Goal: Task Accomplishment & Management: Complete application form

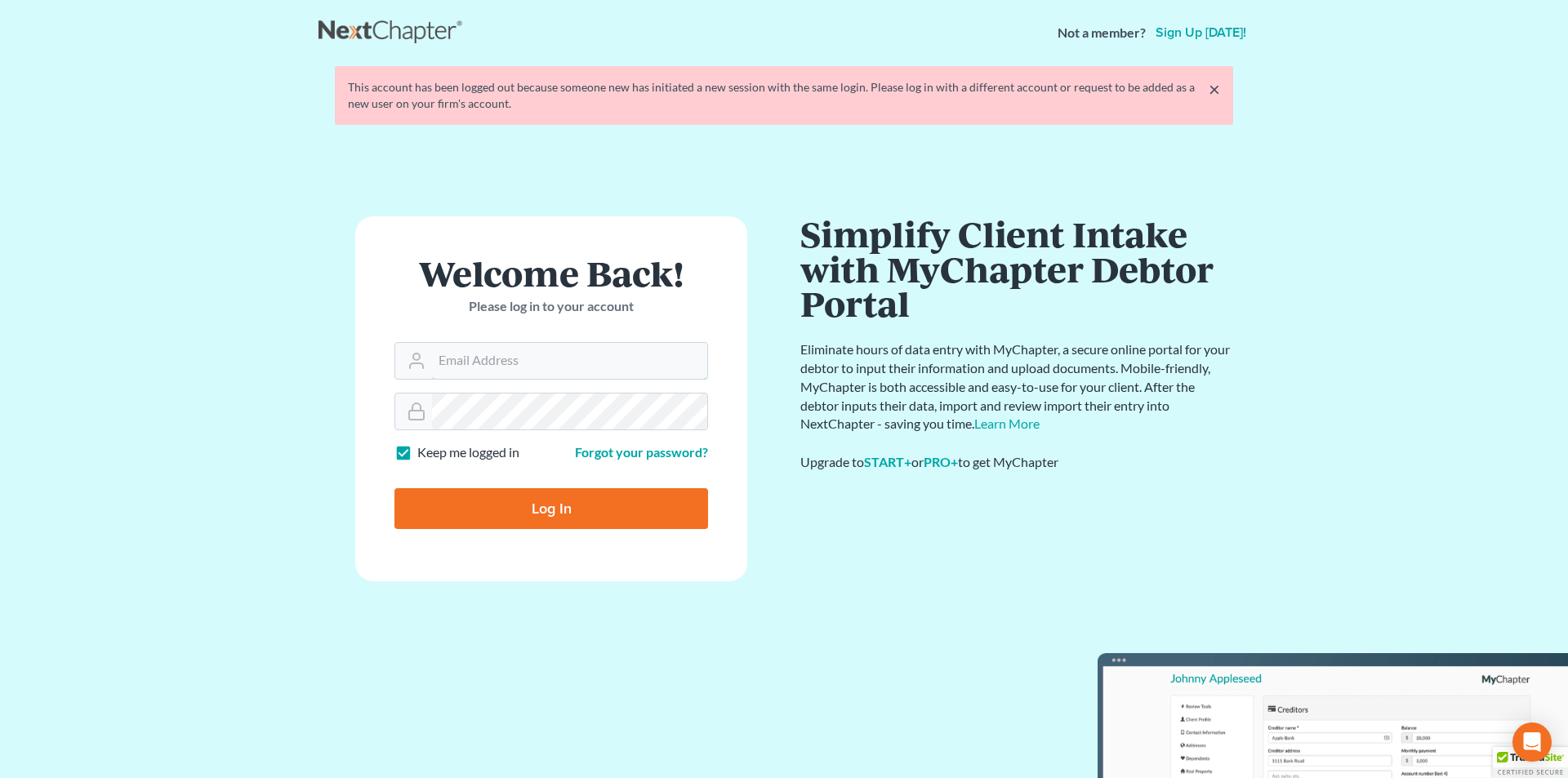
type input "[EMAIL_ADDRESS][DOMAIN_NAME]"
click at [550, 516] on input "Log In" at bounding box center [551, 509] width 313 height 40
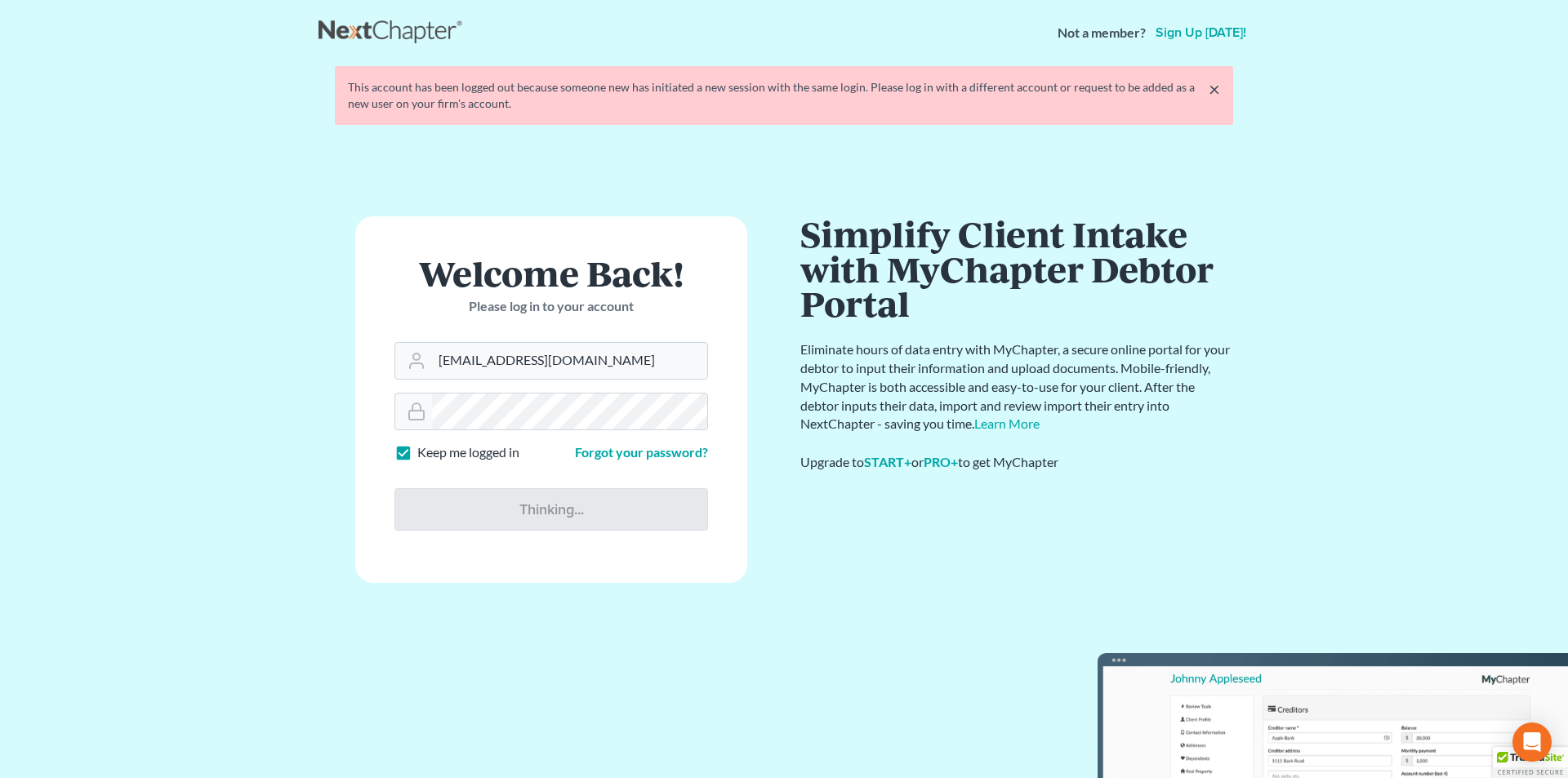
type input "Thinking..."
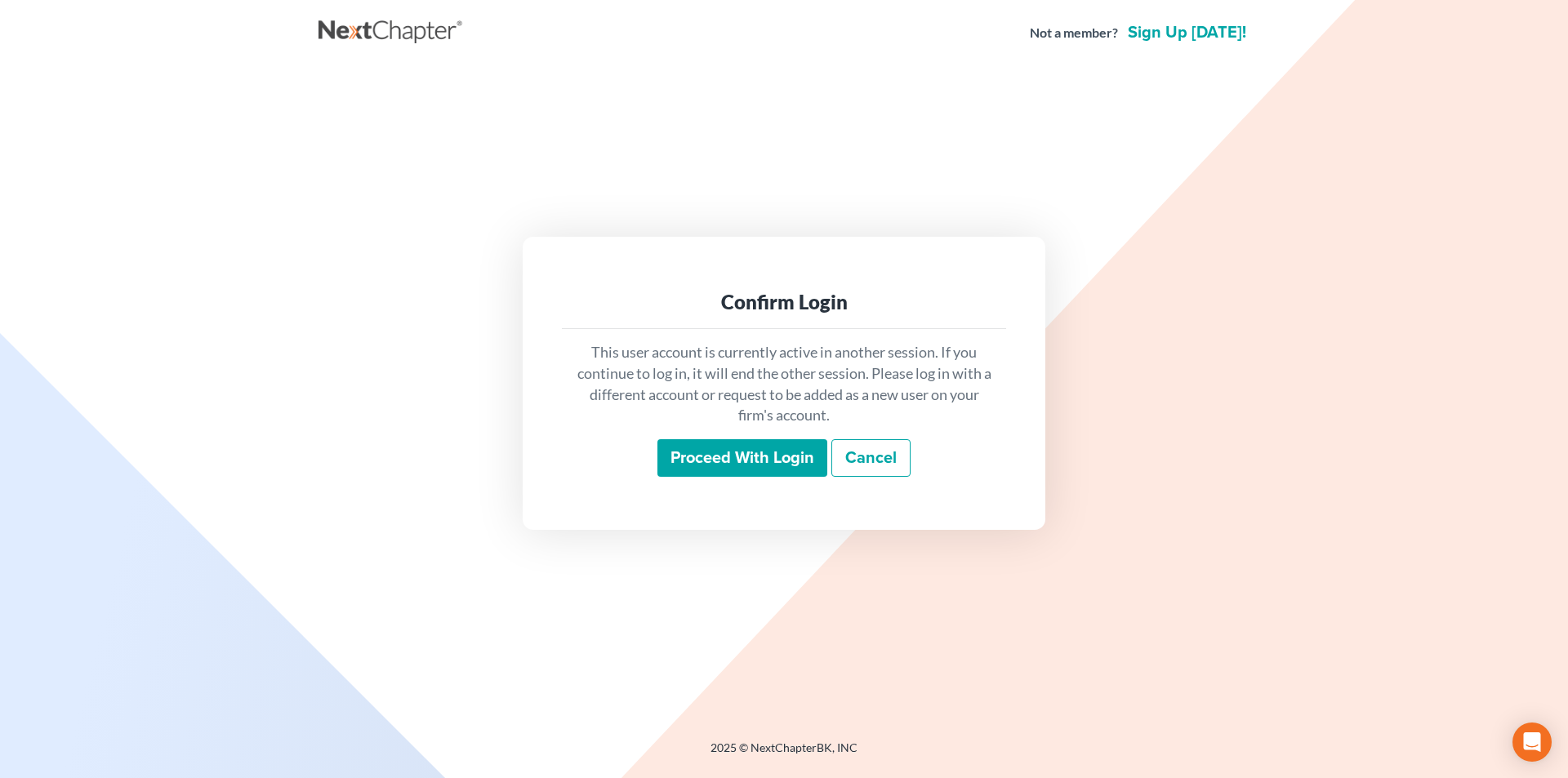
click at [699, 455] on input "Proceed with login" at bounding box center [742, 459] width 170 height 38
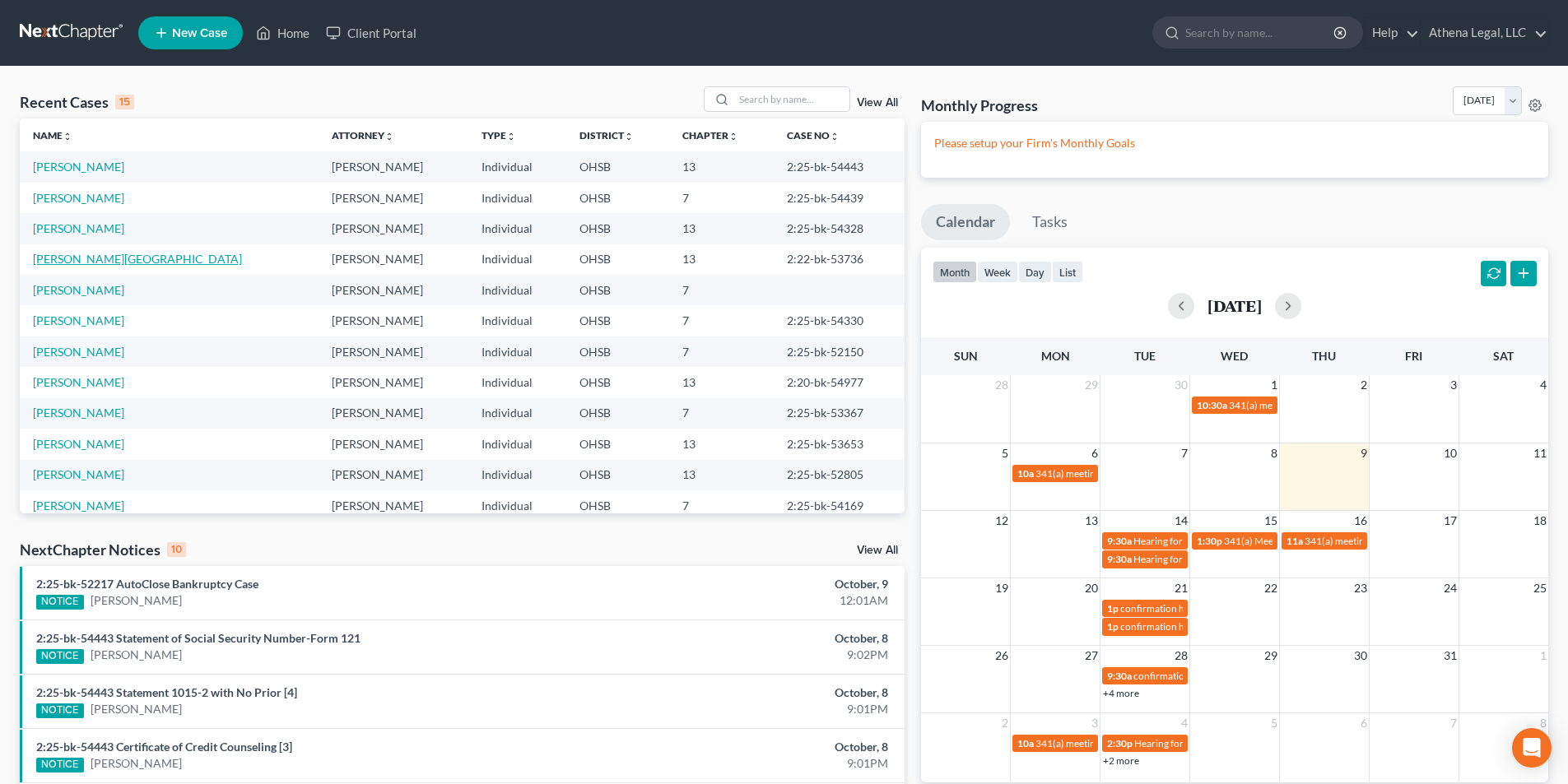
click at [95, 258] on link "Jallow, Algasimu" at bounding box center [137, 258] width 209 height 14
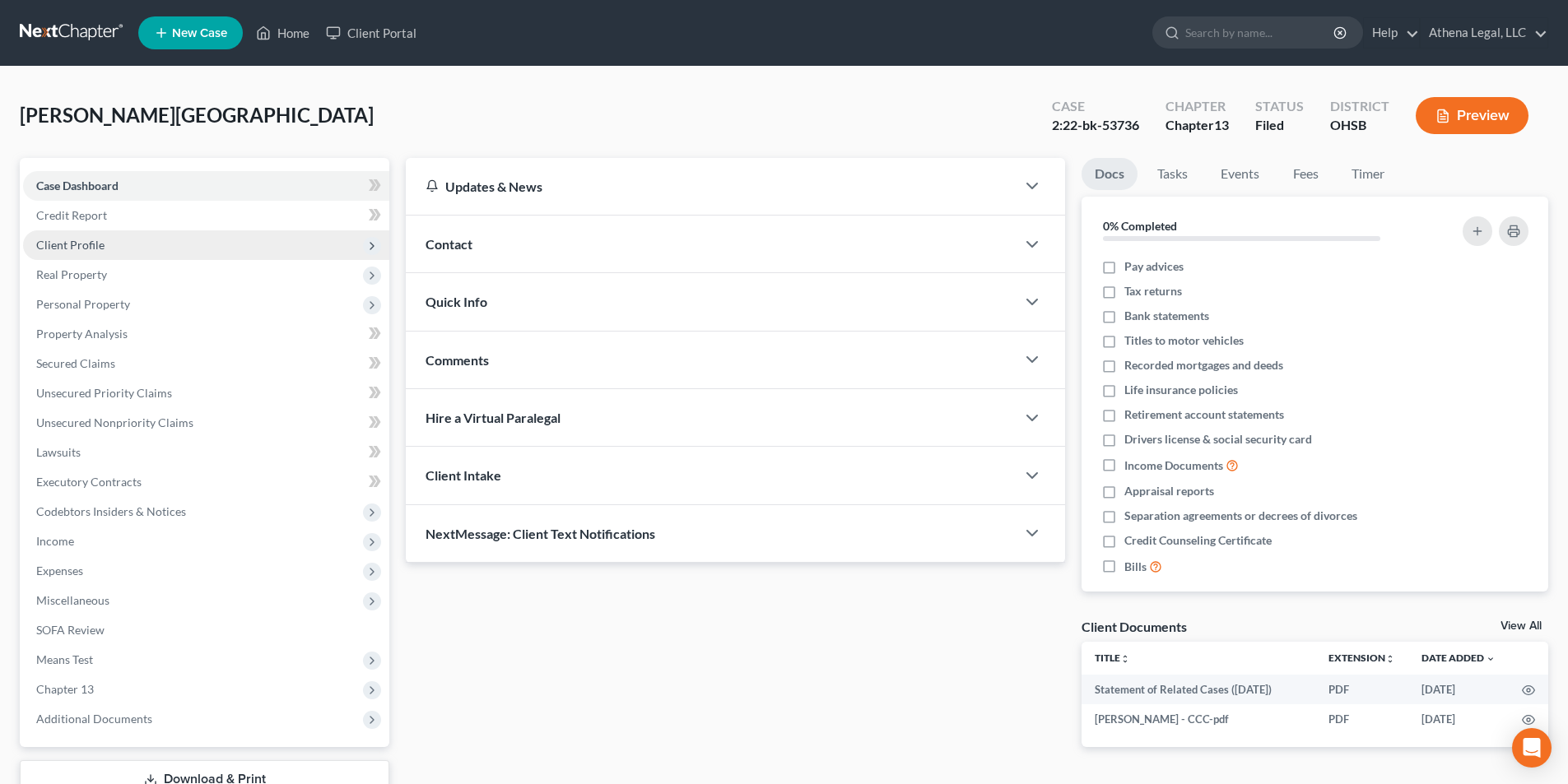
click at [82, 243] on span "Client Profile" at bounding box center [70, 245] width 69 height 14
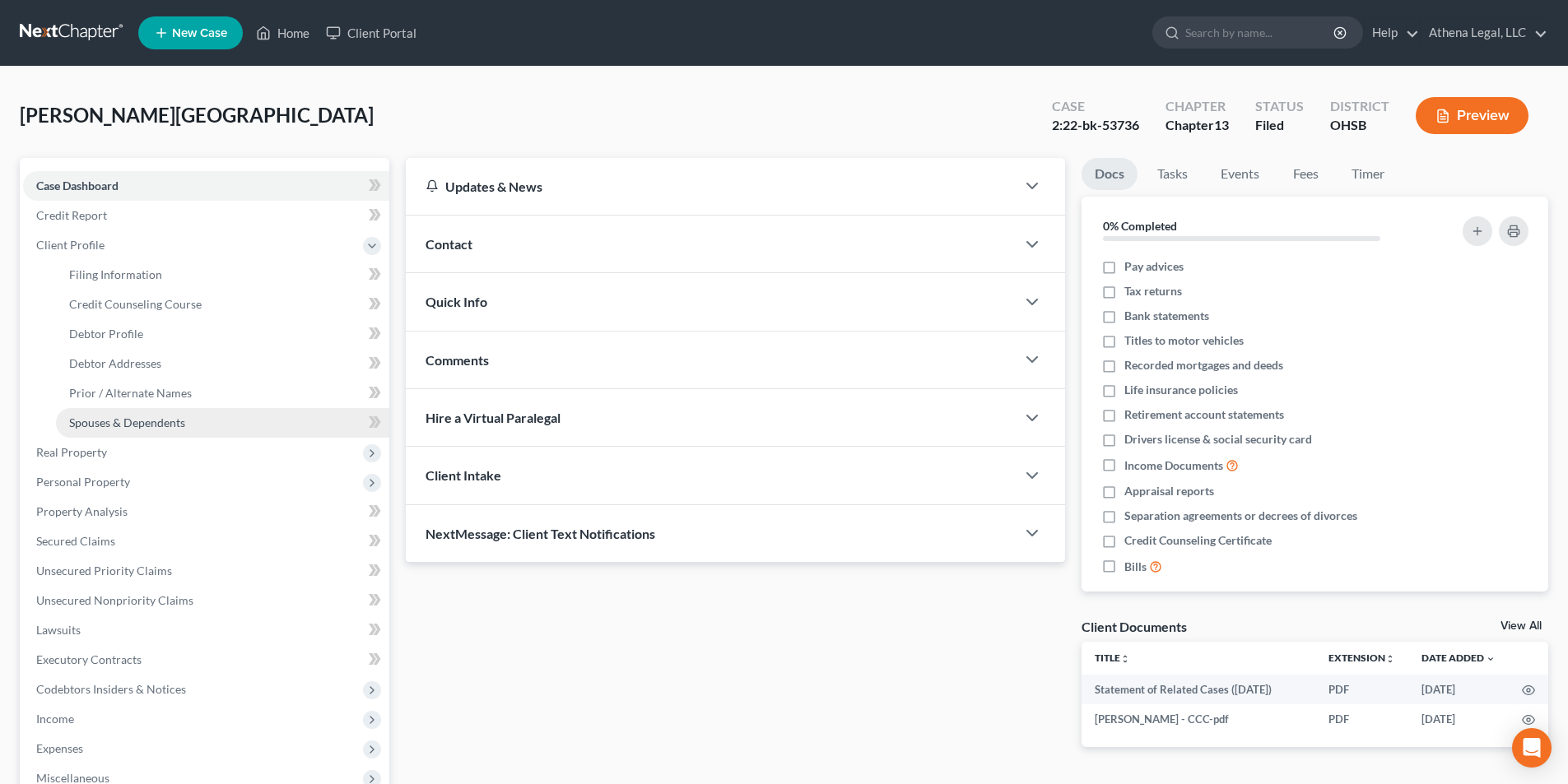
click at [160, 424] on span "Spouses & Dependents" at bounding box center [127, 422] width 116 height 14
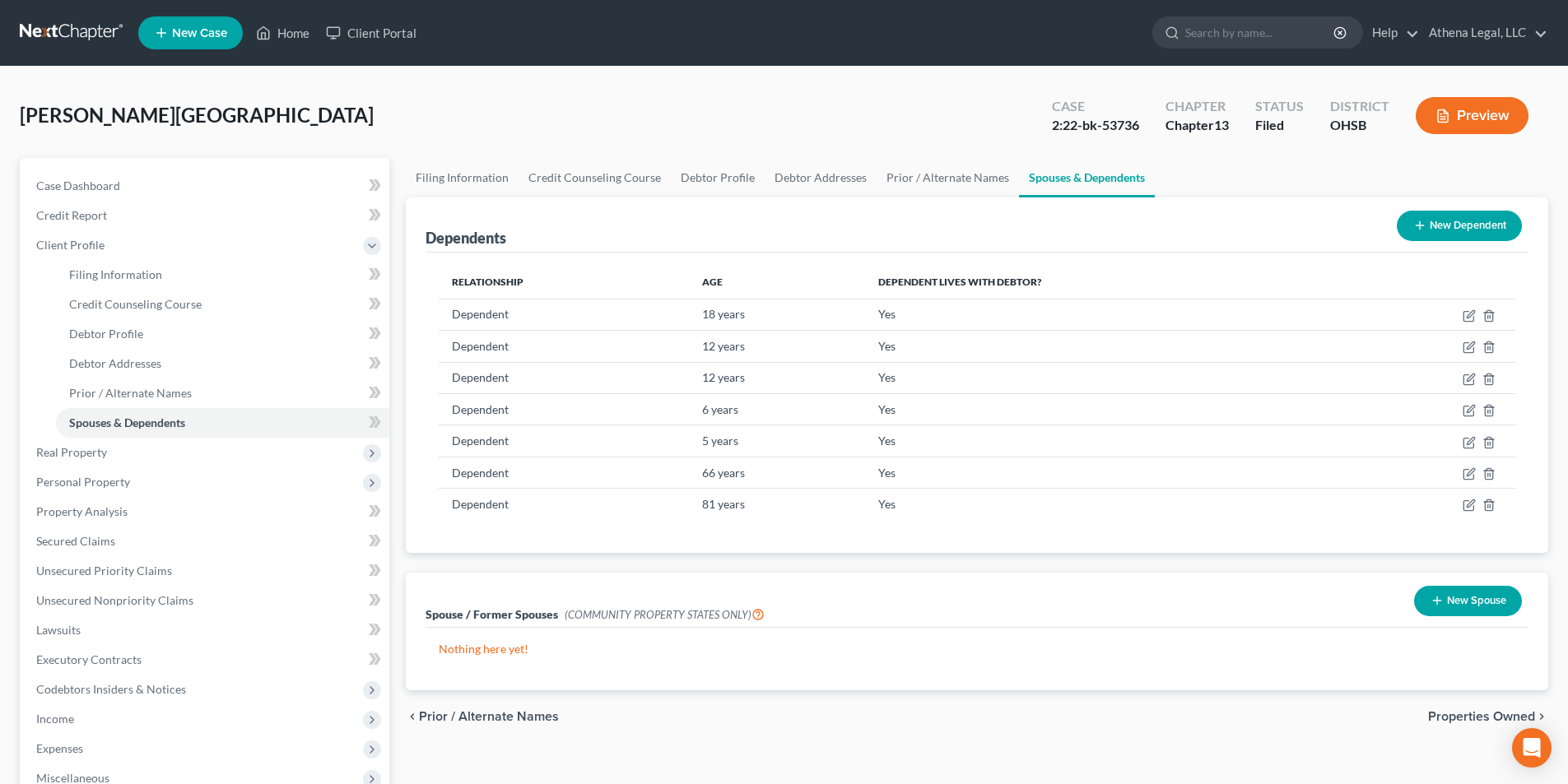
click at [1494, 225] on button "New Dependent" at bounding box center [1460, 225] width 125 height 30
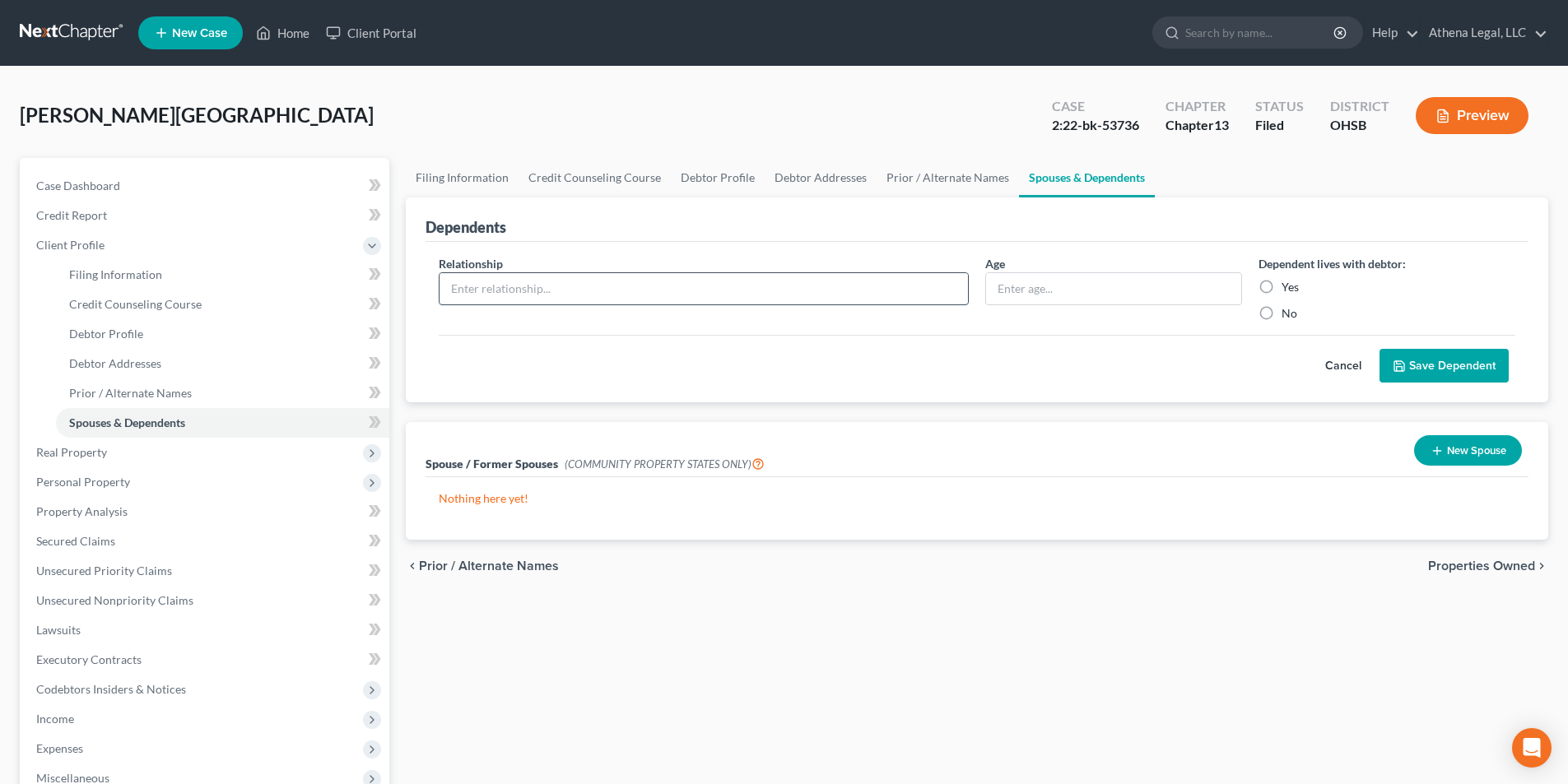
click at [696, 294] on input "text" at bounding box center [703, 289] width 528 height 31
type input "Dependent"
click at [1063, 287] on input "text" at bounding box center [1114, 289] width 255 height 31
type input "14 years"
click at [1282, 313] on label "No" at bounding box center [1290, 313] width 16 height 16
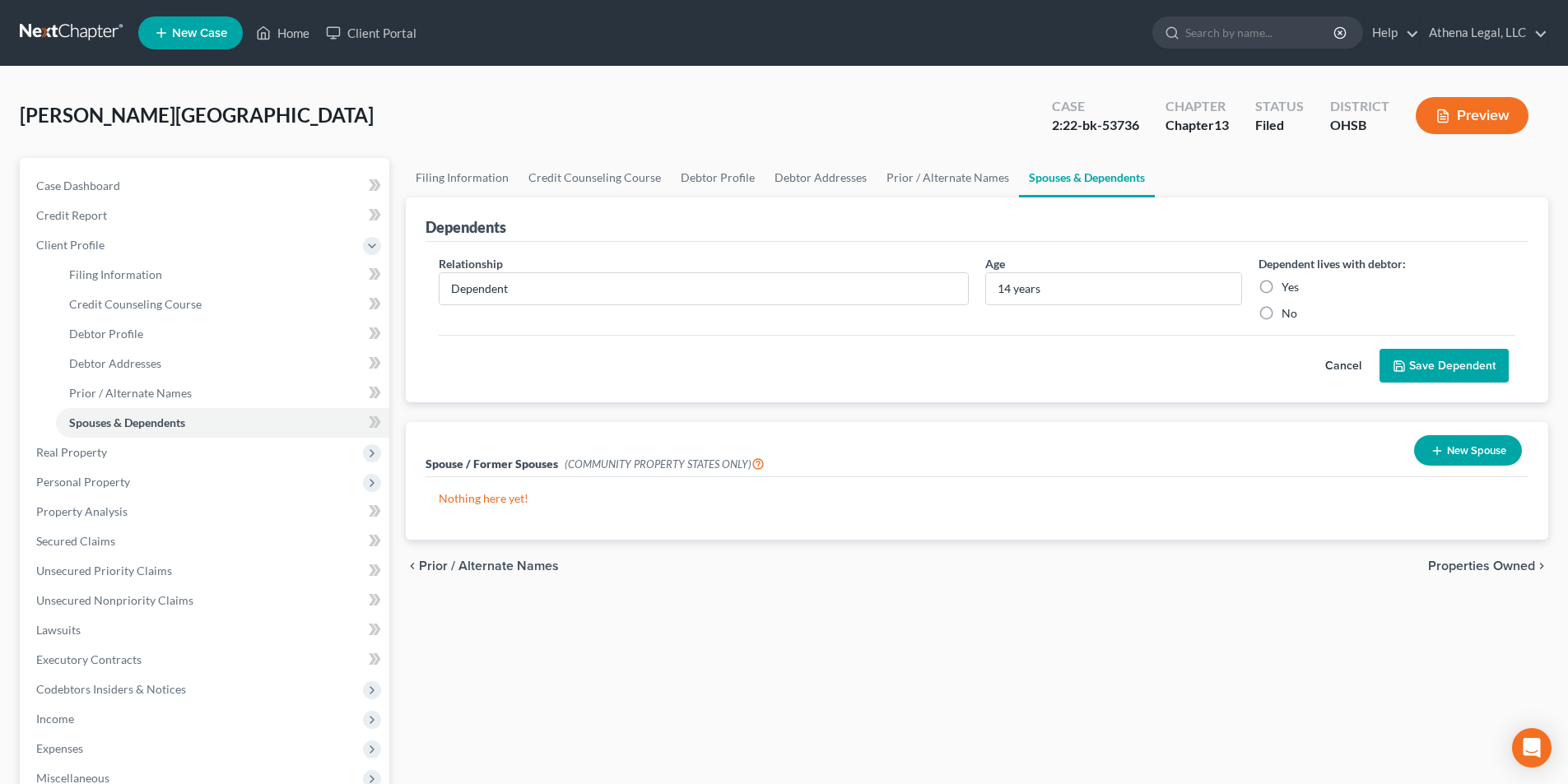
click at [1288, 313] on input "No" at bounding box center [1293, 310] width 10 height 10
radio input "true"
click at [1429, 374] on button "Save Dependent" at bounding box center [1444, 366] width 129 height 35
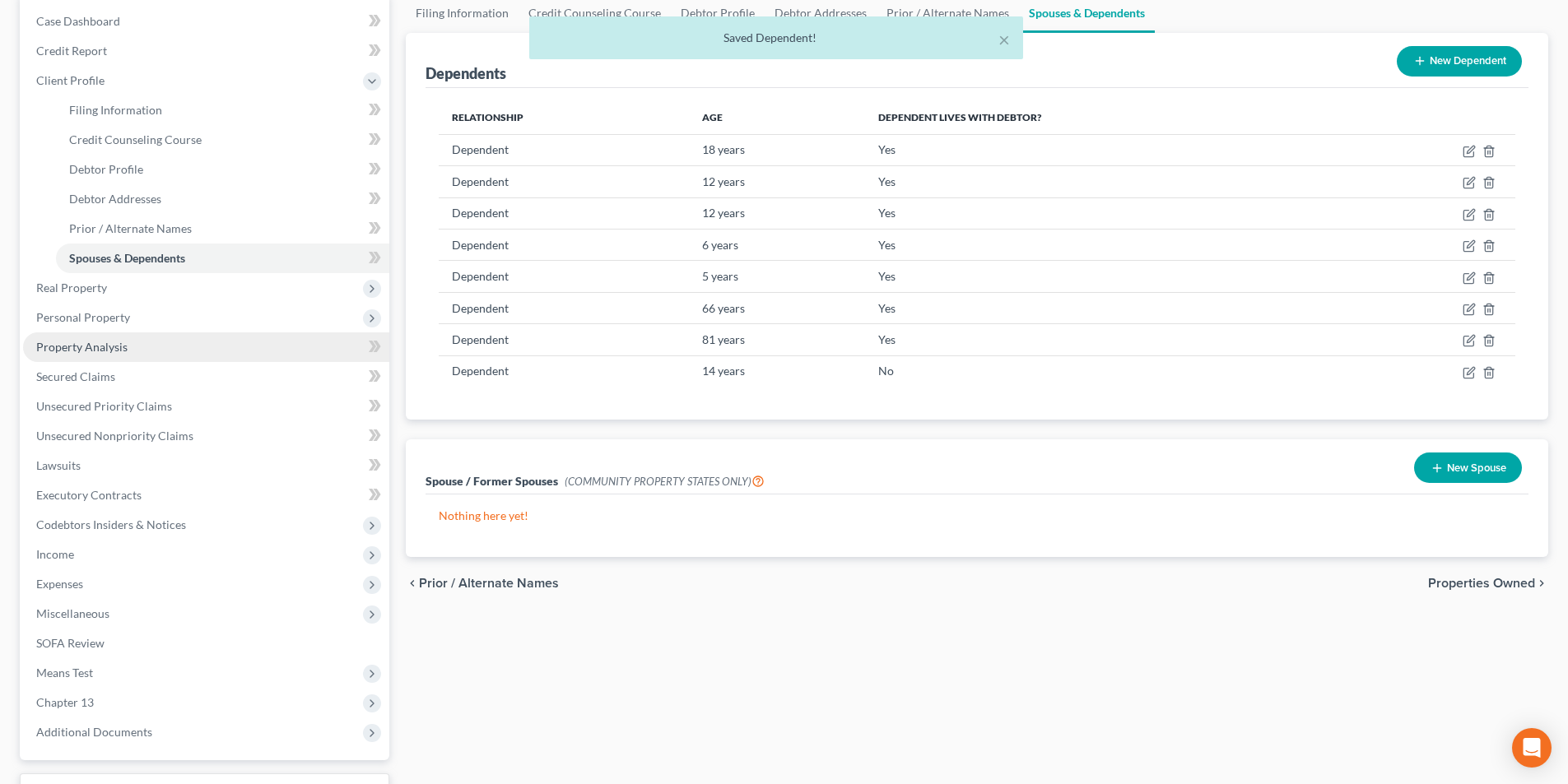
scroll to position [298, 0]
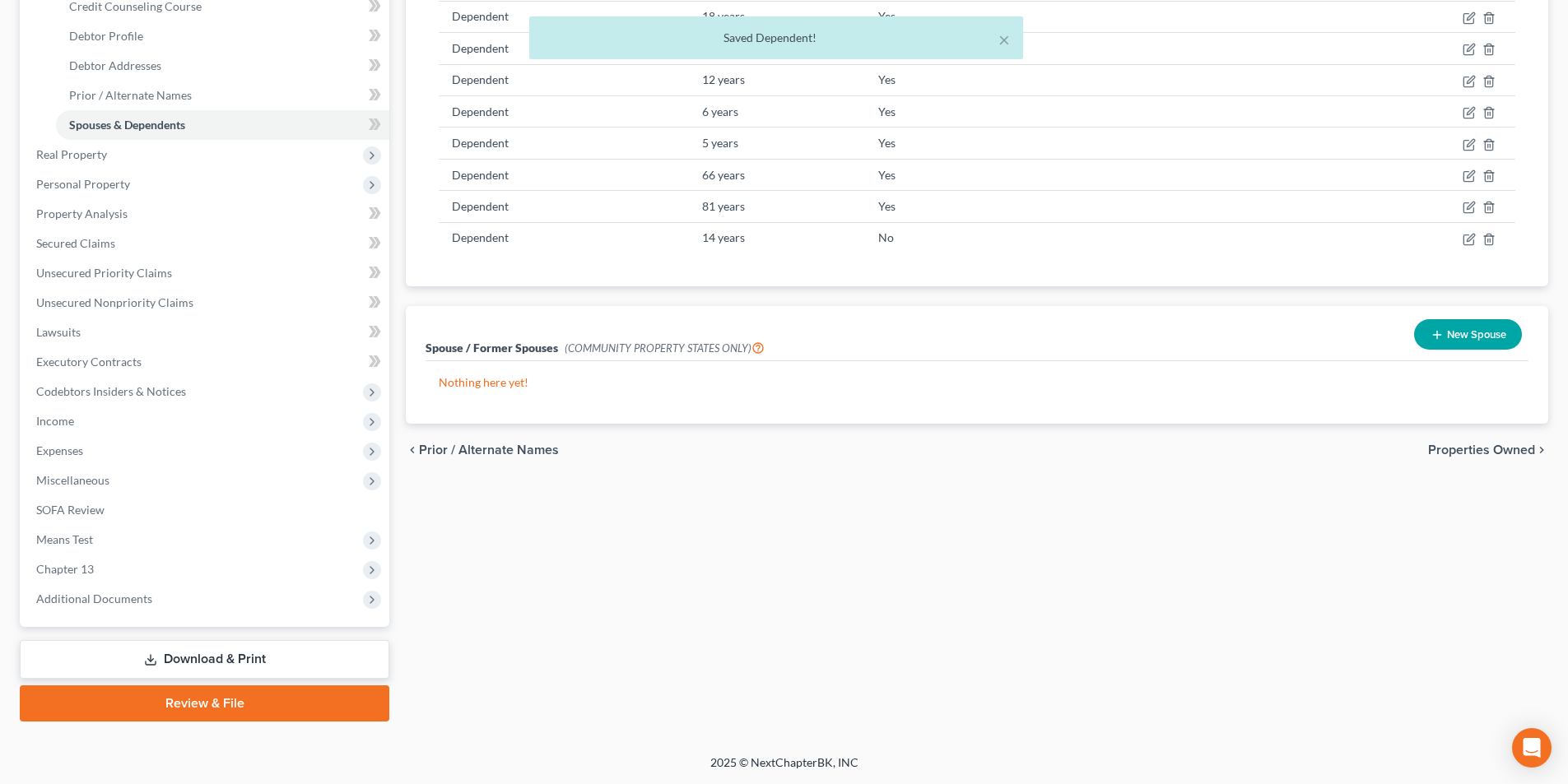
click at [228, 653] on link "Download & Print" at bounding box center [205, 659] width 369 height 39
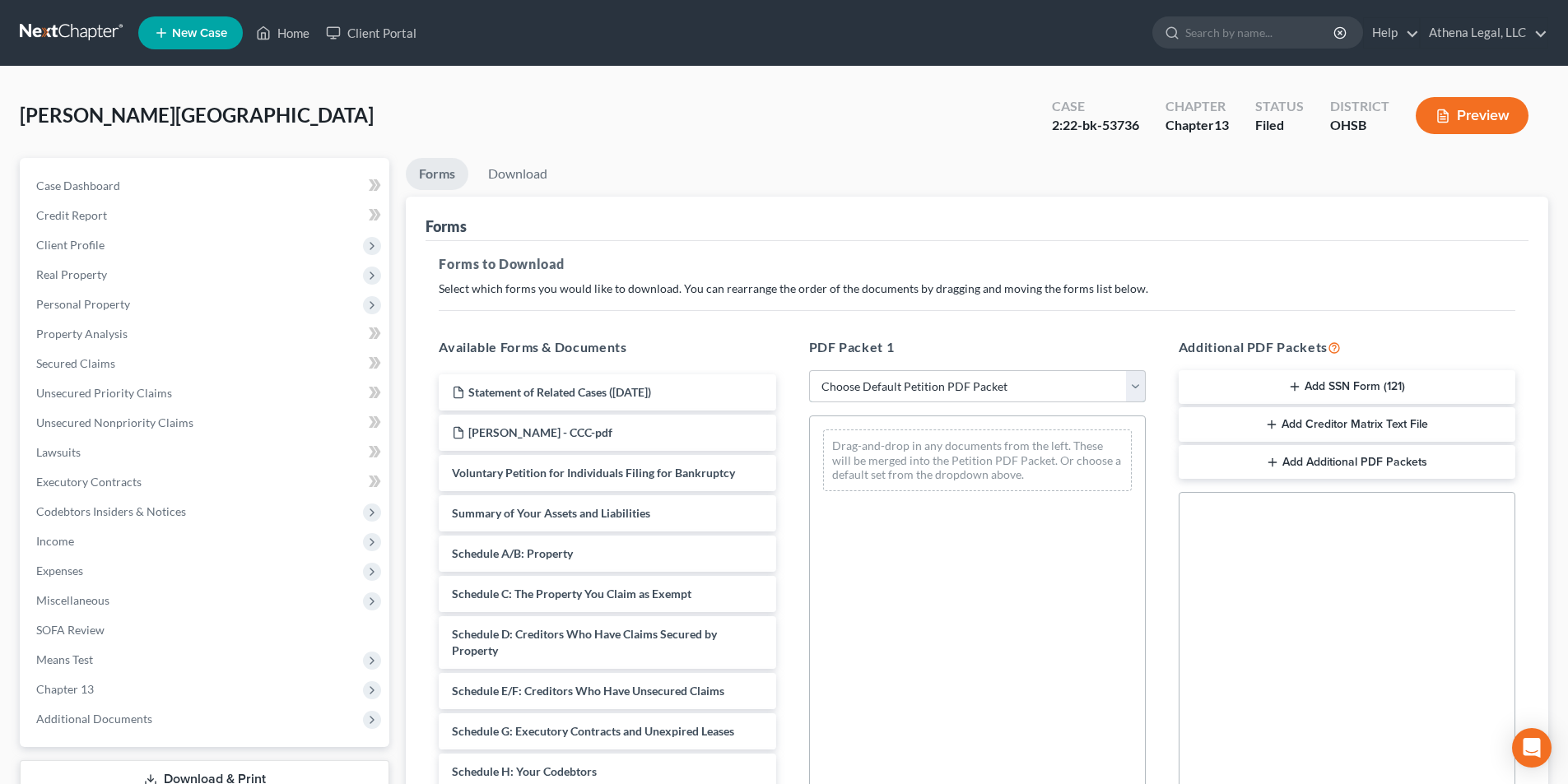
click at [1081, 377] on select "Choose Default Petition PDF Packet Complete Bankruptcy Petition (all forms and …" at bounding box center [977, 387] width 336 height 33
select select "2"
click at [809, 370] on select "Choose Default Petition PDF Packet Complete Bankruptcy Petition (all forms and …" at bounding box center [977, 387] width 336 height 33
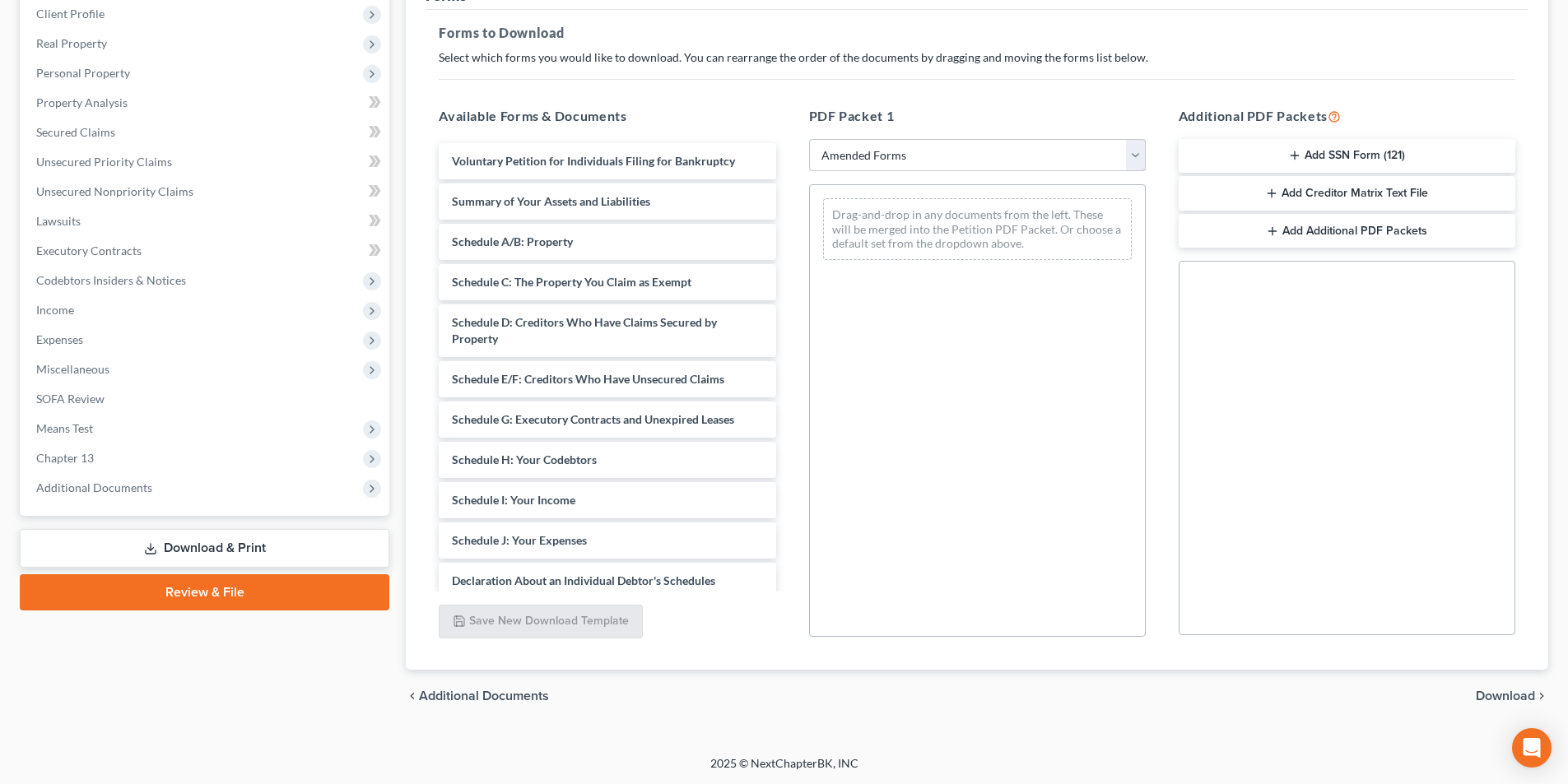
scroll to position [232, 0]
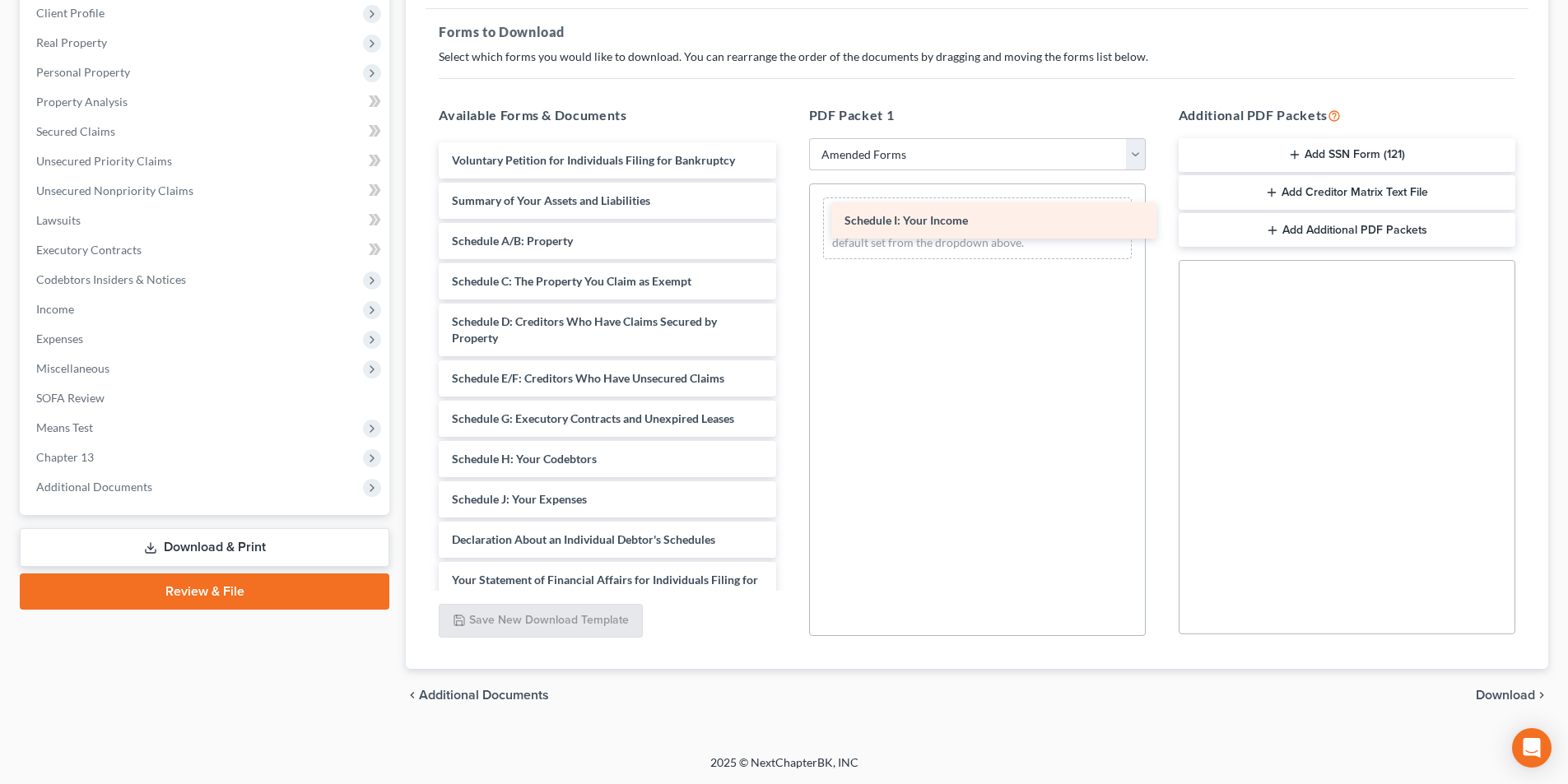
drag, startPoint x: 552, startPoint y: 507, endPoint x: 947, endPoint y: 209, distance: 494.8
click at [788, 209] on div "Schedule I: Your Income Voluntary Petition for Individuals Filing for Bankruptc…" at bounding box center [607, 487] width 363 height 690
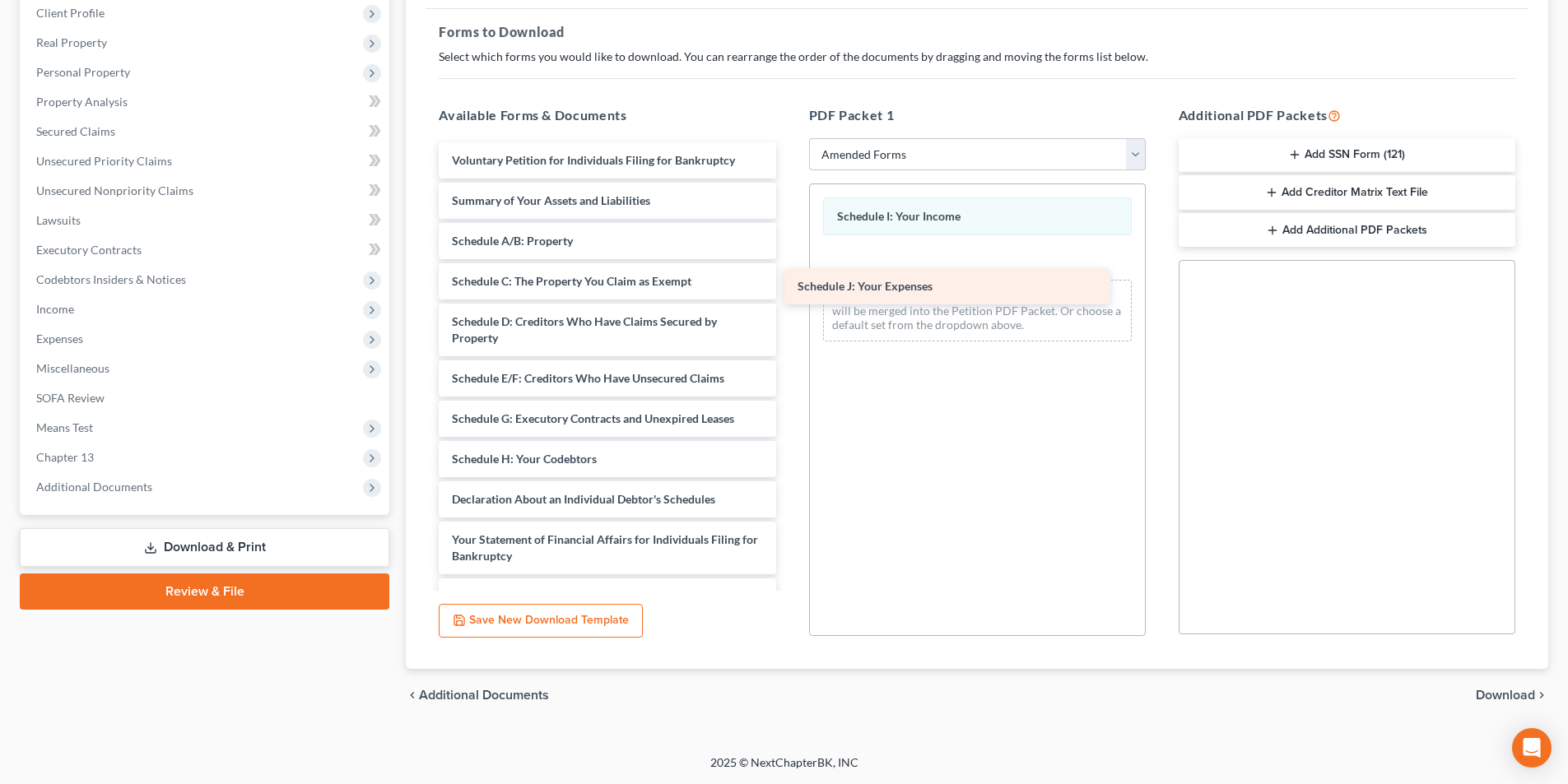
drag, startPoint x: 583, startPoint y: 500, endPoint x: 929, endPoint y: 287, distance: 406.3
click at [788, 287] on div "Schedule J: Your Expenses Voluntary Petition for Individuals Filing for Bankrup…" at bounding box center [607, 467] width 363 height 650
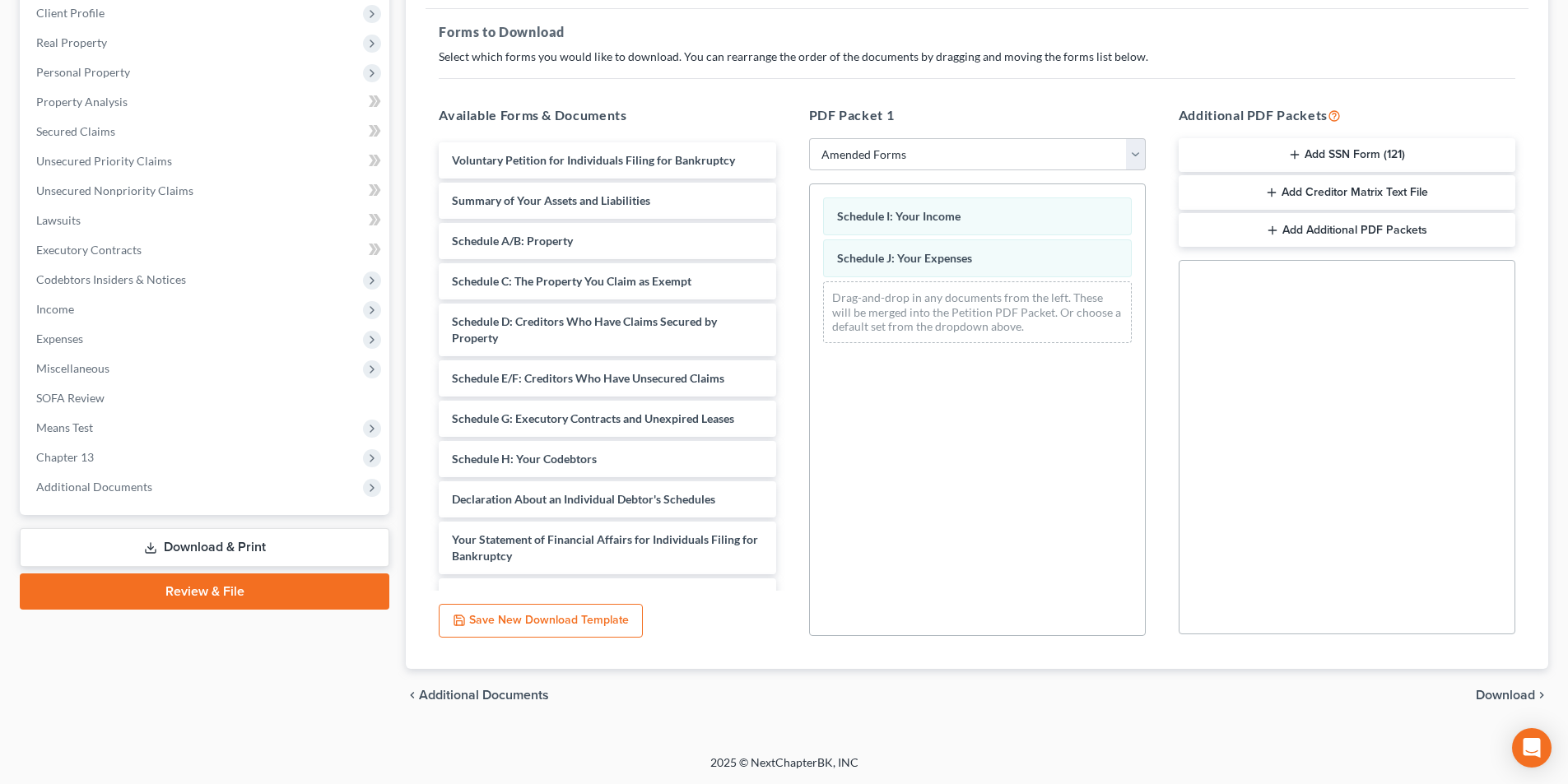
click at [1493, 699] on span "Download" at bounding box center [1506, 695] width 59 height 13
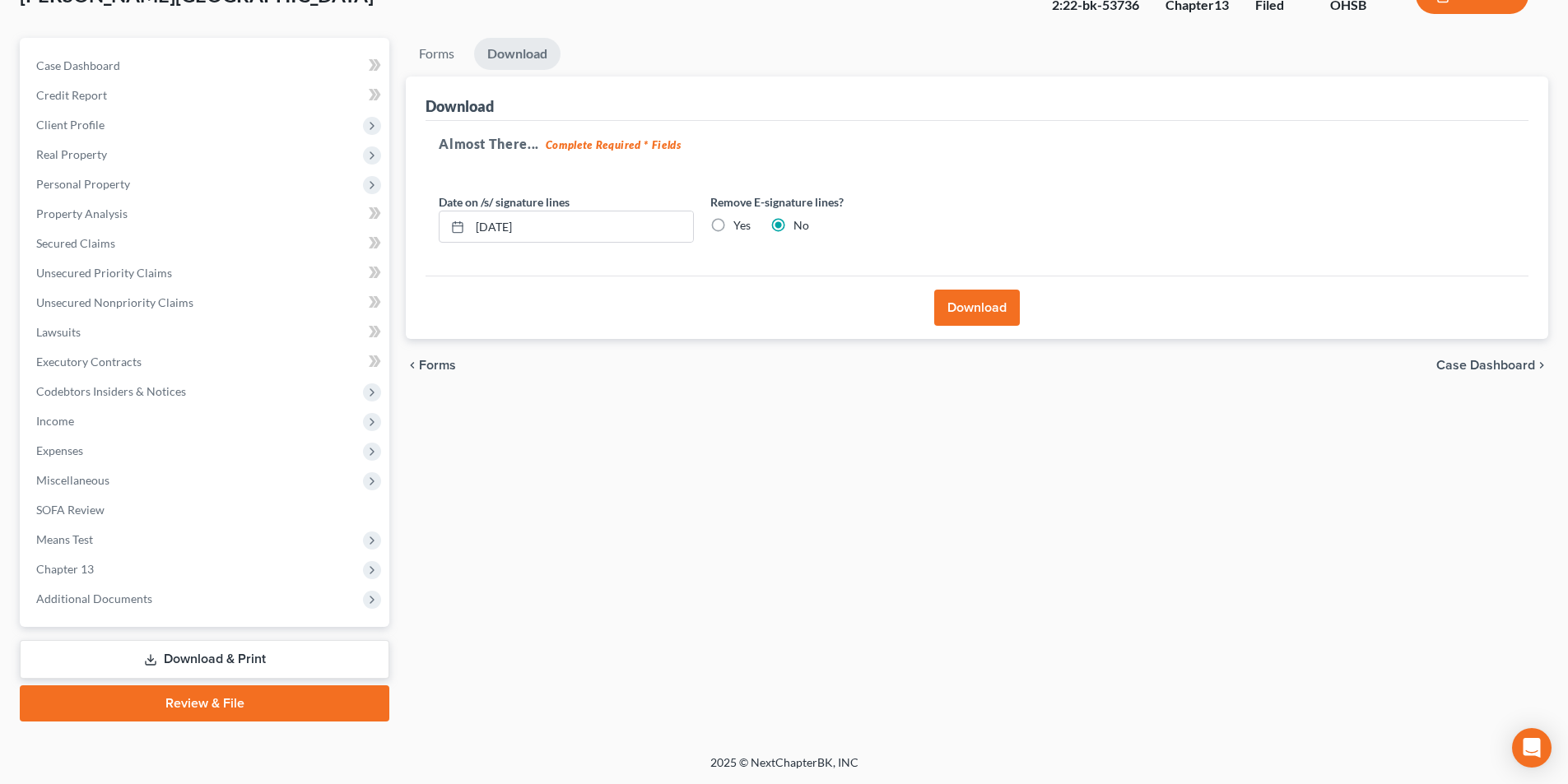
scroll to position [121, 0]
click at [977, 313] on button "Download" at bounding box center [977, 308] width 86 height 36
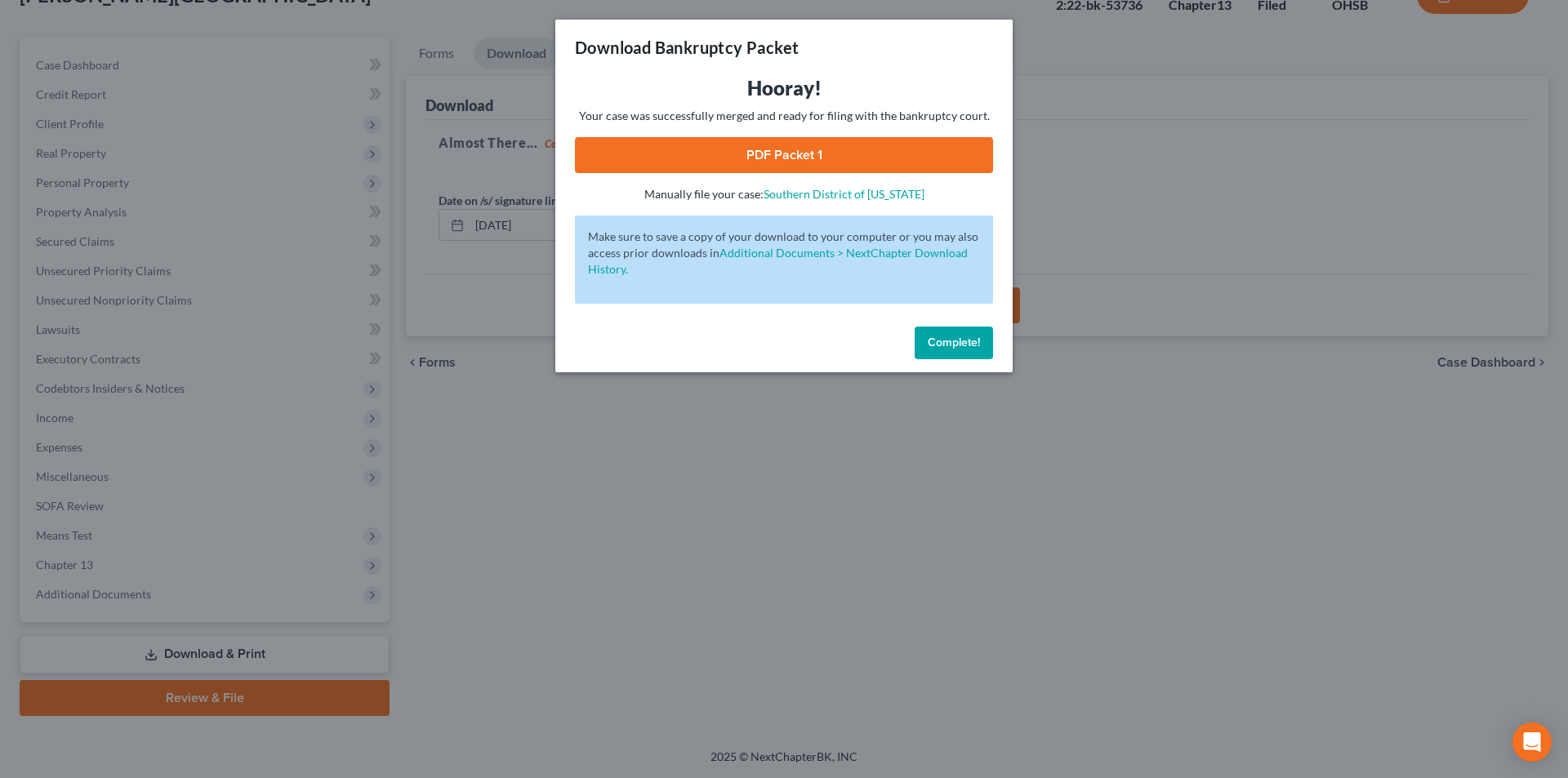
click at [756, 167] on link "PDF Packet 1" at bounding box center [784, 155] width 418 height 36
click at [966, 344] on span "Complete!" at bounding box center [954, 343] width 52 height 14
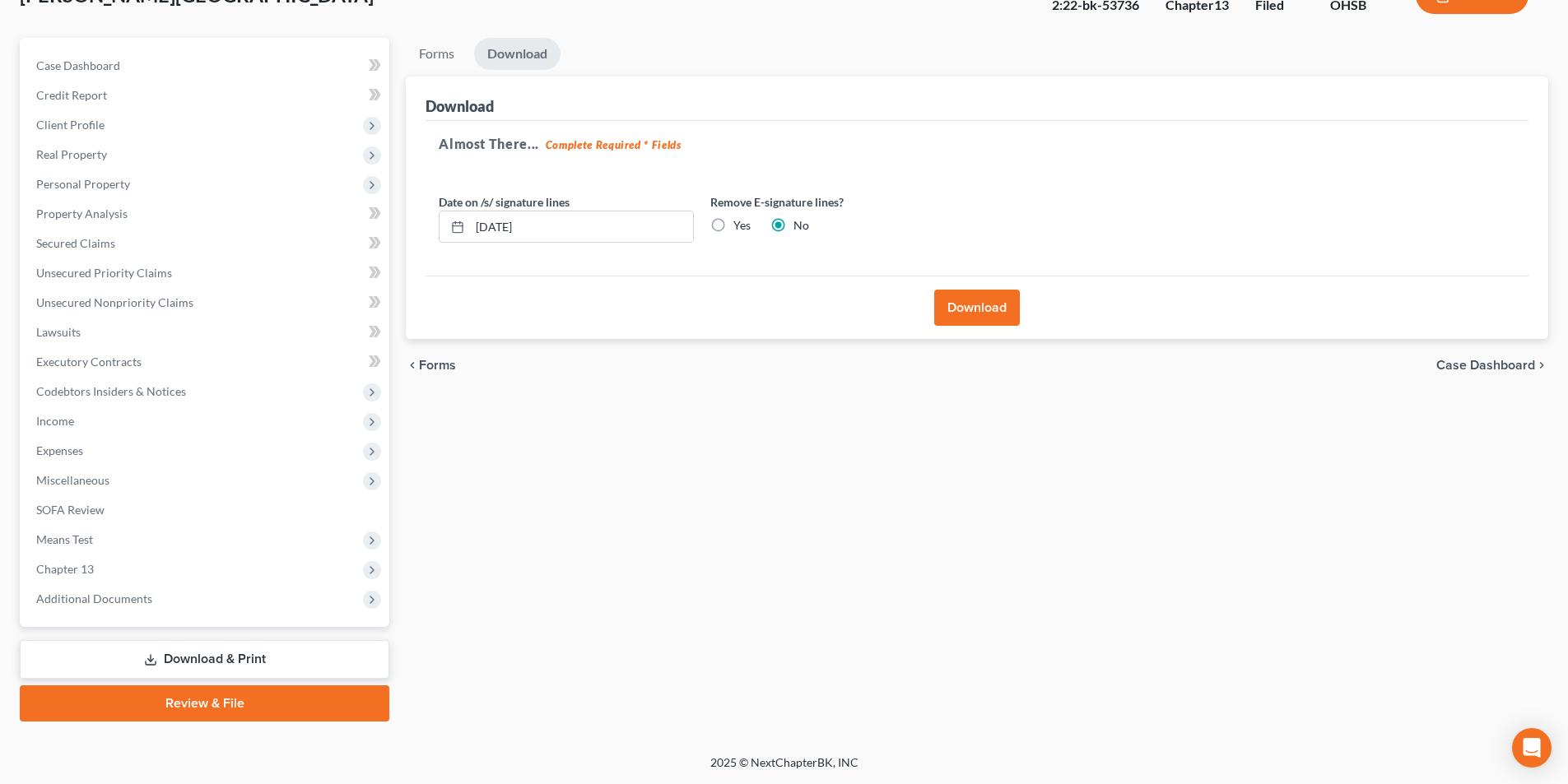
click at [97, 456] on span "Expenses" at bounding box center [206, 451] width 366 height 29
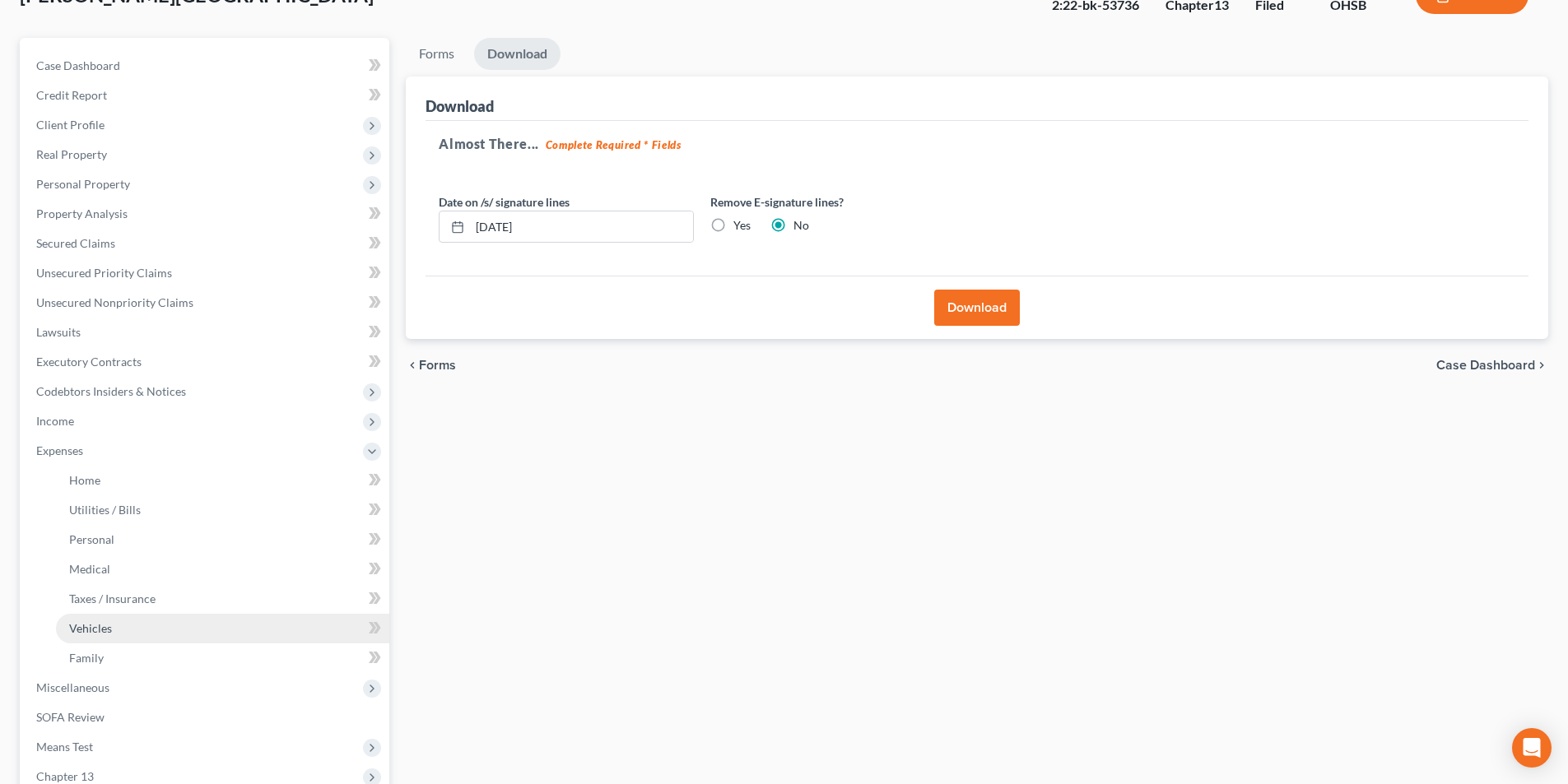
click at [101, 617] on link "Vehicles" at bounding box center [223, 629] width 333 height 29
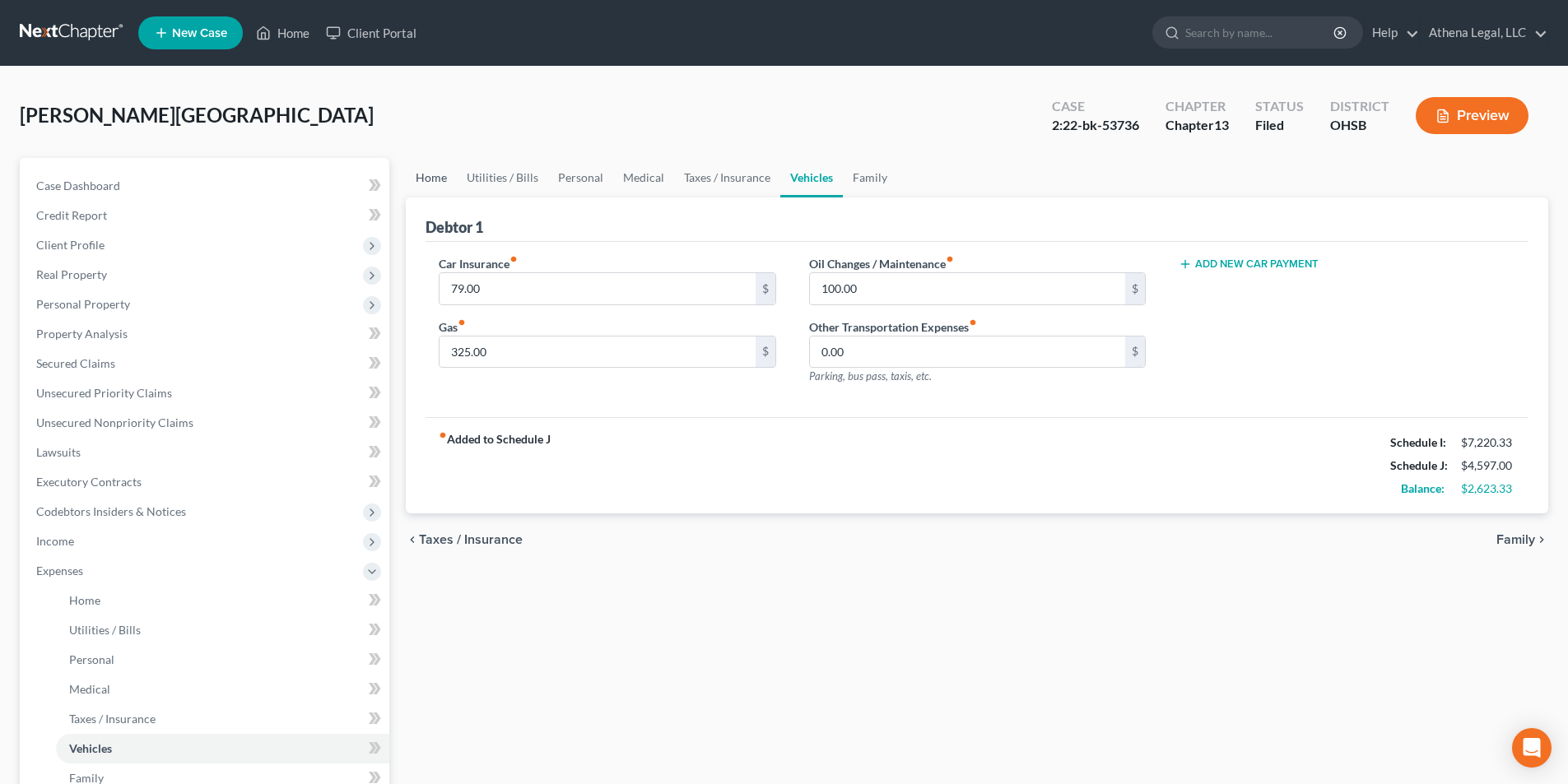
click at [430, 169] on link "Home" at bounding box center [431, 178] width 51 height 40
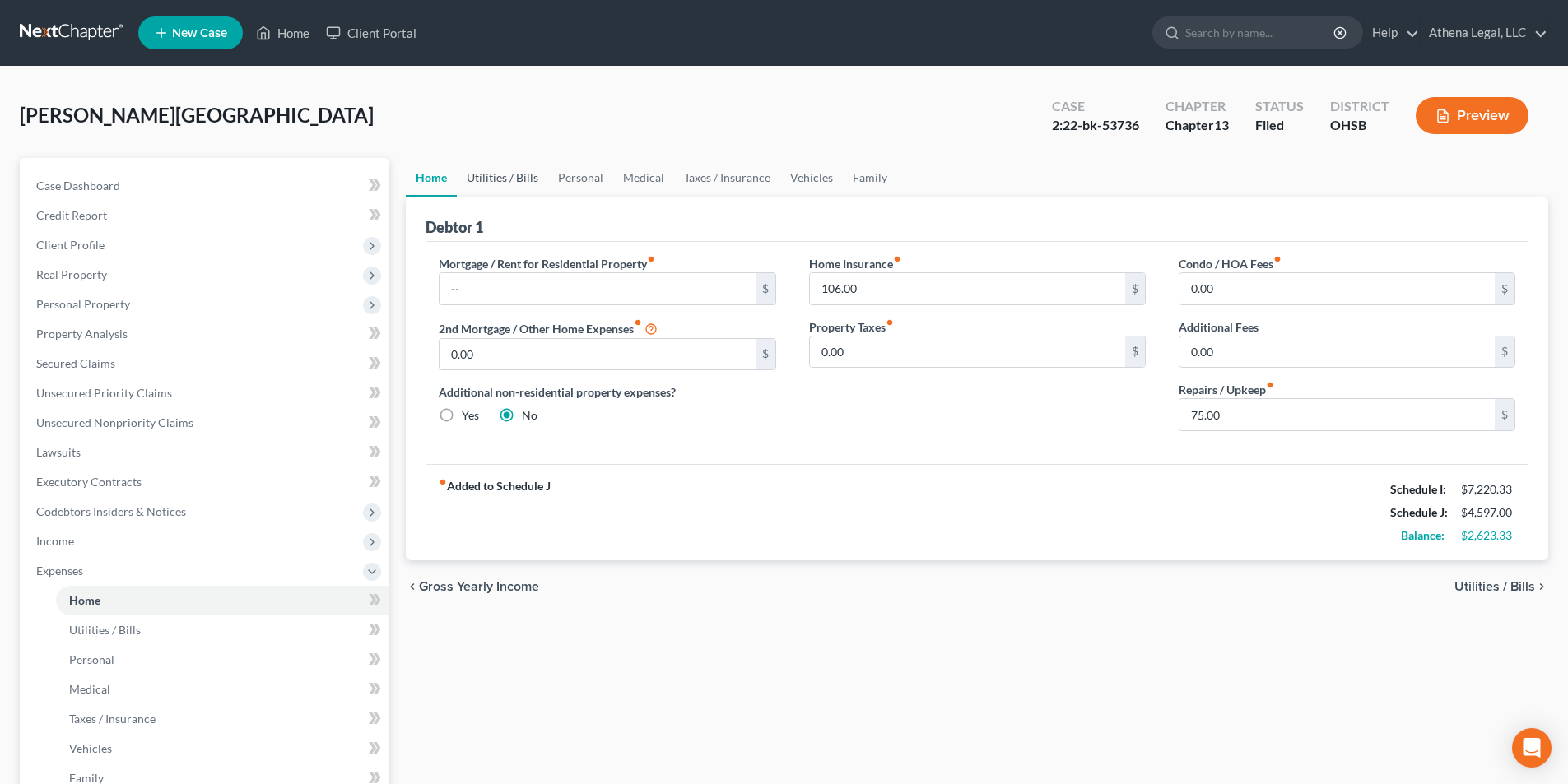
click at [496, 172] on link "Utilities / Bills" at bounding box center [502, 178] width 91 height 40
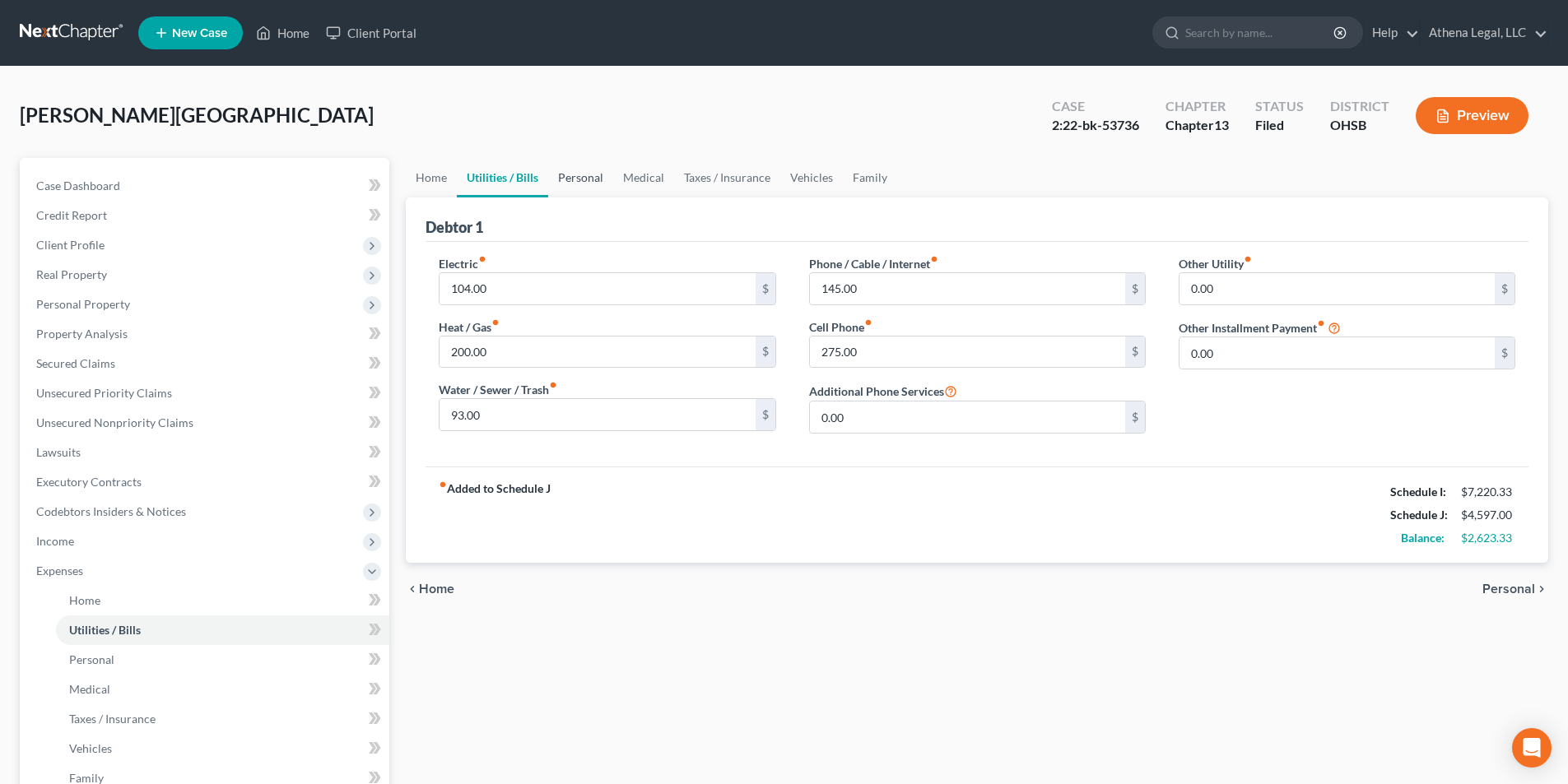
click at [566, 173] on link "Personal" at bounding box center [580, 178] width 65 height 40
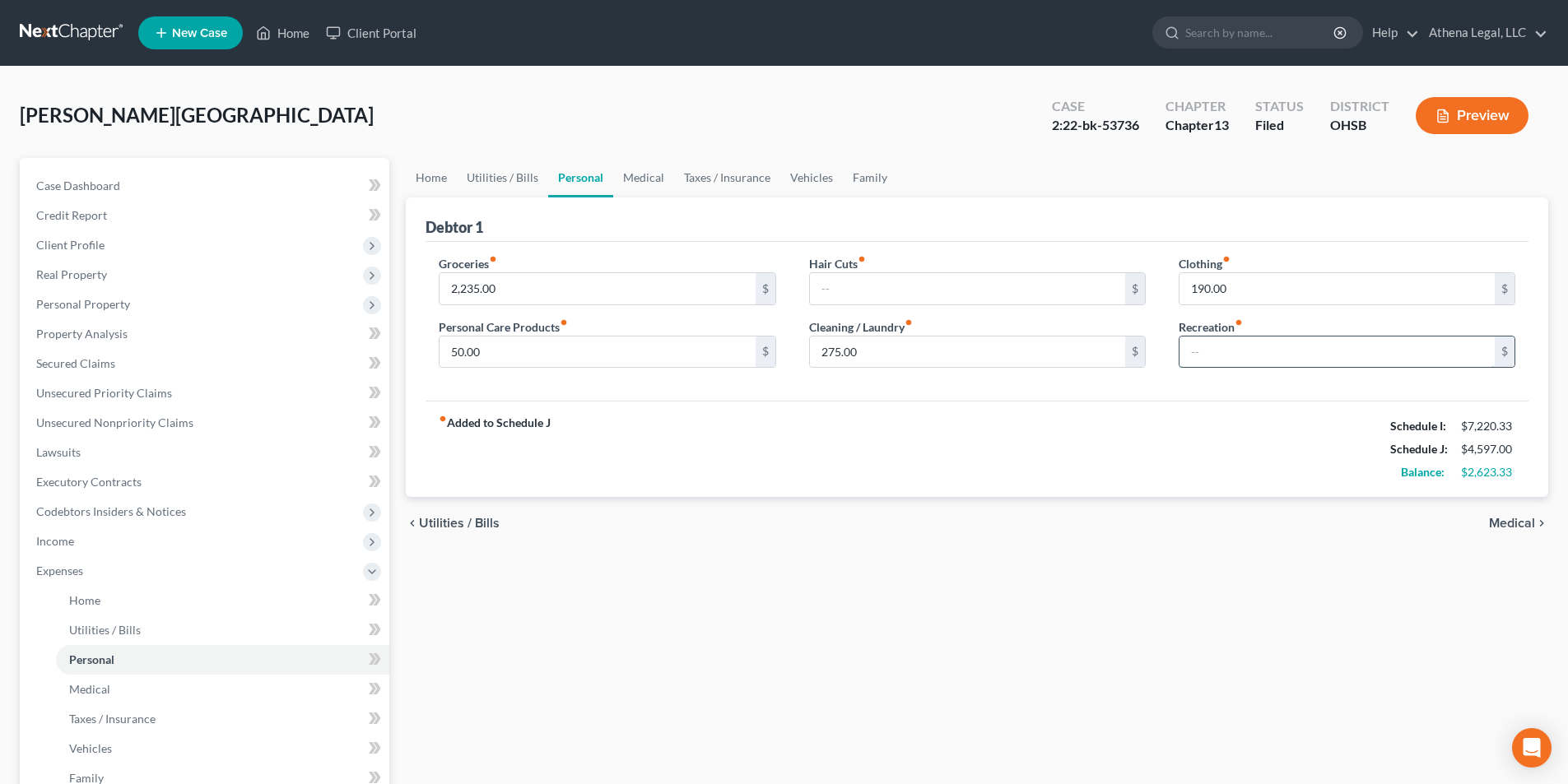
click at [1235, 354] on input "text" at bounding box center [1336, 352] width 315 height 31
type input "0.33"
click at [121, 516] on span "Codebtors Insiders & Notices" at bounding box center [111, 512] width 150 height 14
click at [441, 186] on link "Home" at bounding box center [431, 178] width 51 height 40
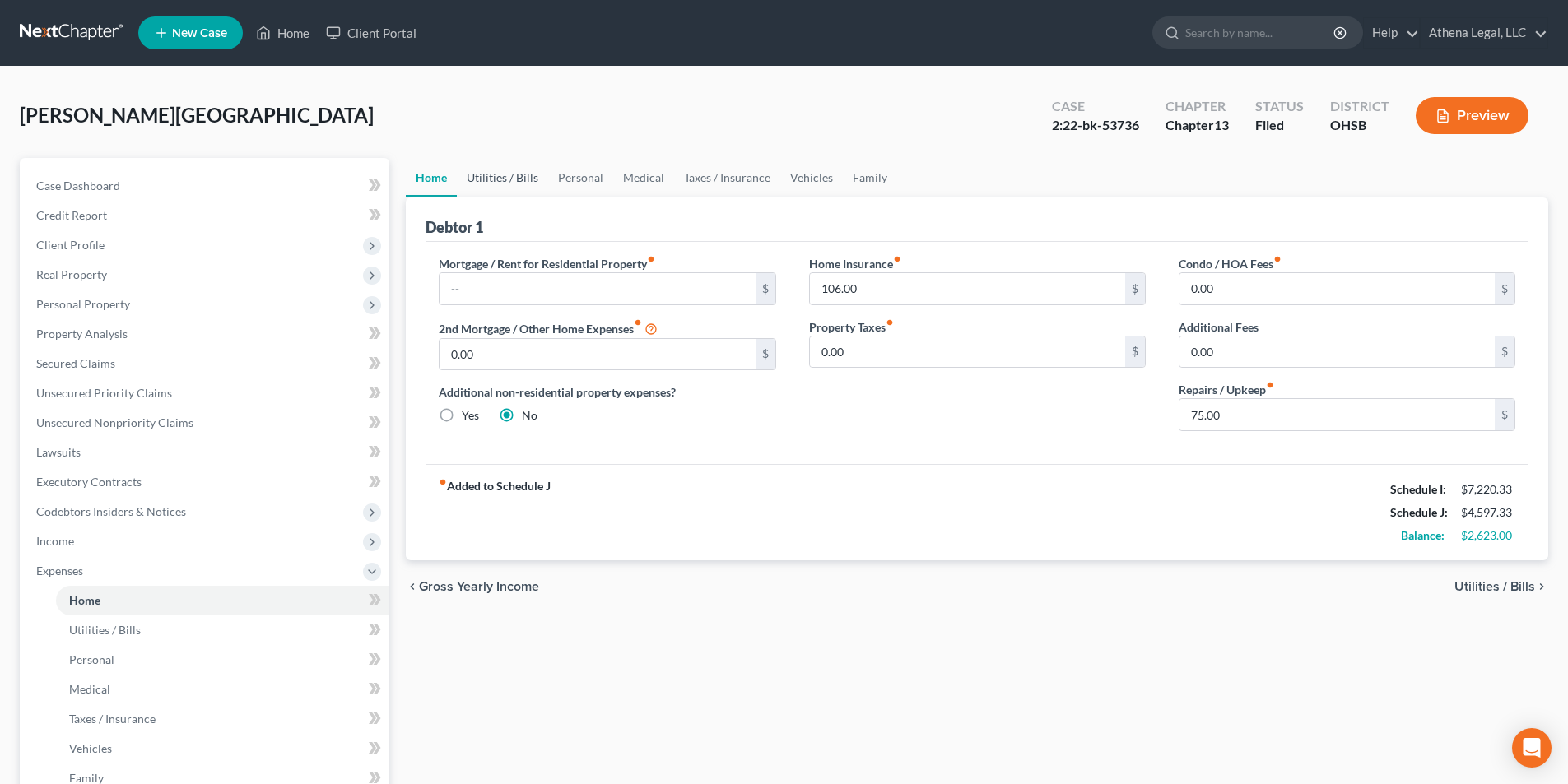
click at [493, 176] on link "Utilities / Bills" at bounding box center [502, 178] width 91 height 40
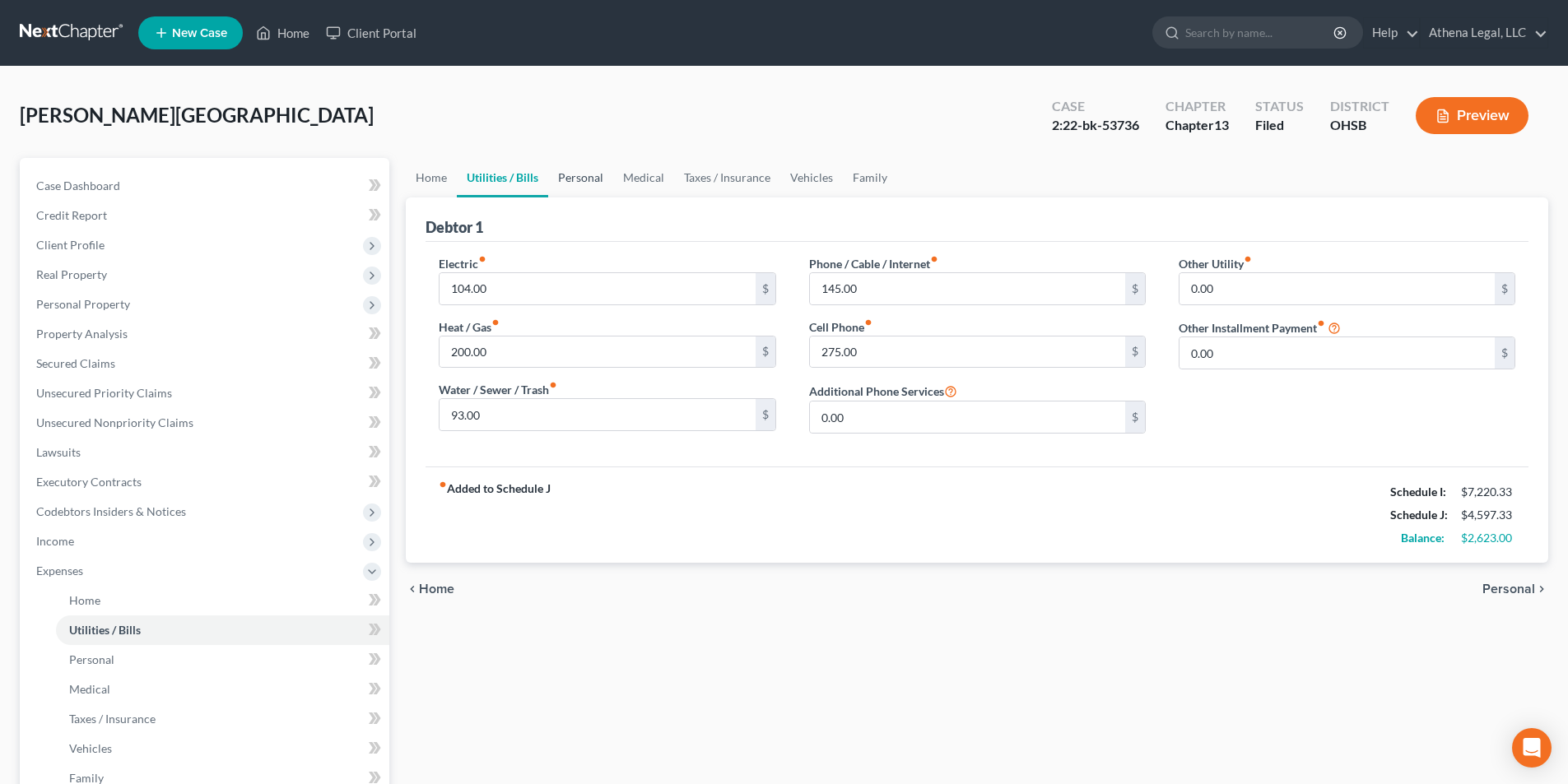
click at [579, 183] on link "Personal" at bounding box center [580, 178] width 65 height 40
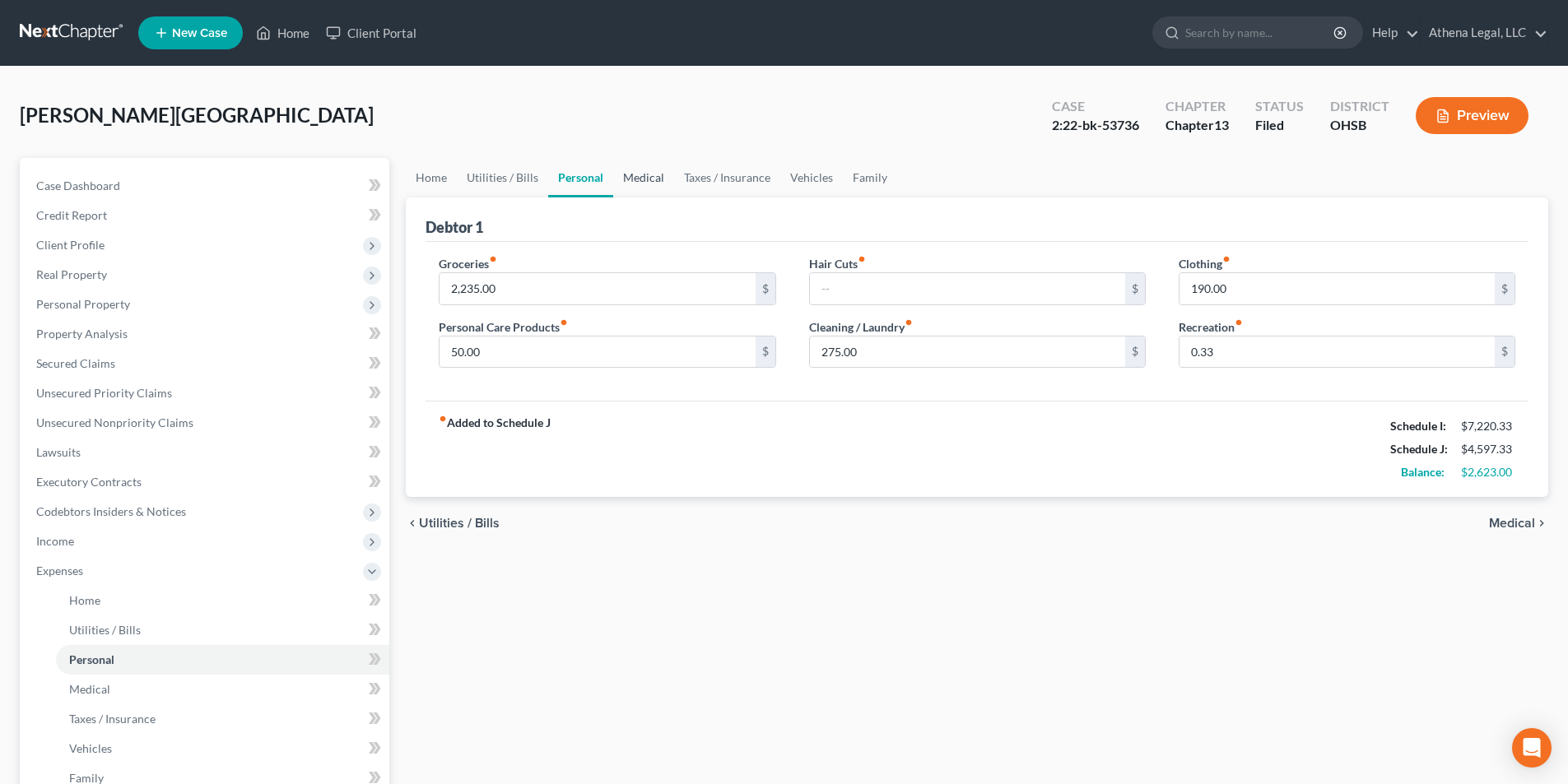
click at [653, 179] on link "Medical" at bounding box center [644, 178] width 61 height 40
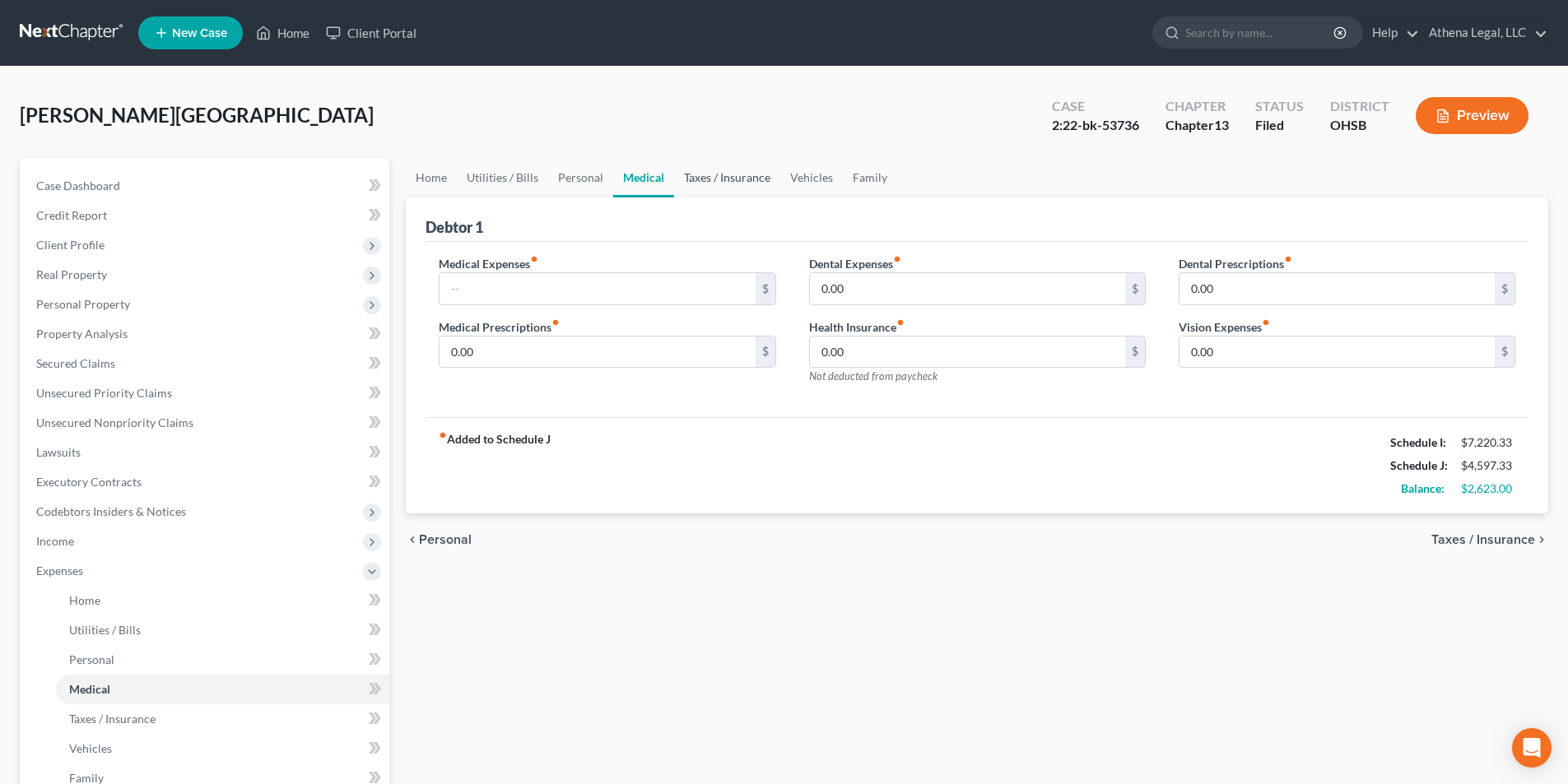
click at [694, 180] on link "Taxes / Insurance" at bounding box center [727, 178] width 106 height 40
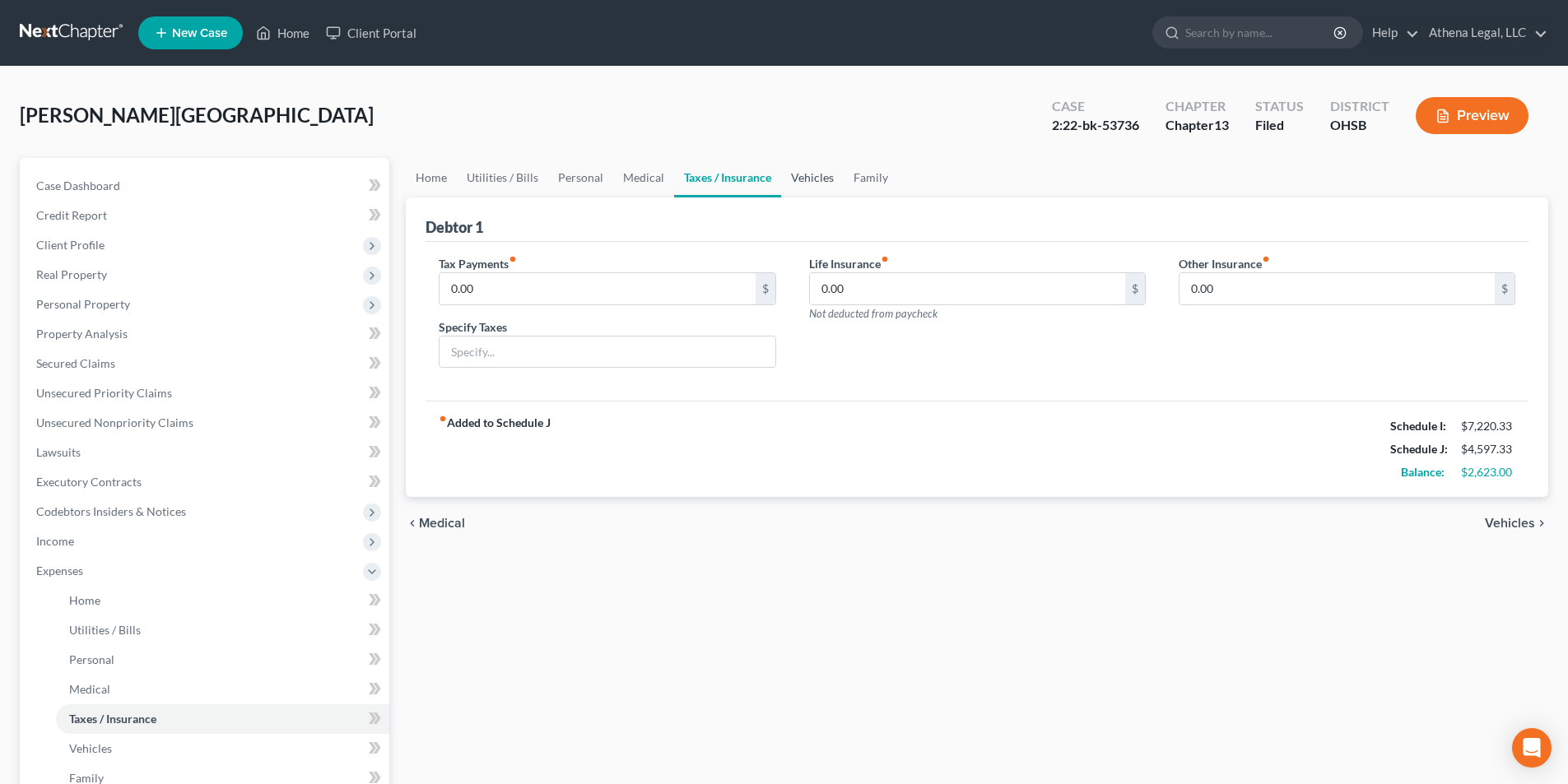
click at [811, 173] on link "Vehicles" at bounding box center [813, 178] width 62 height 40
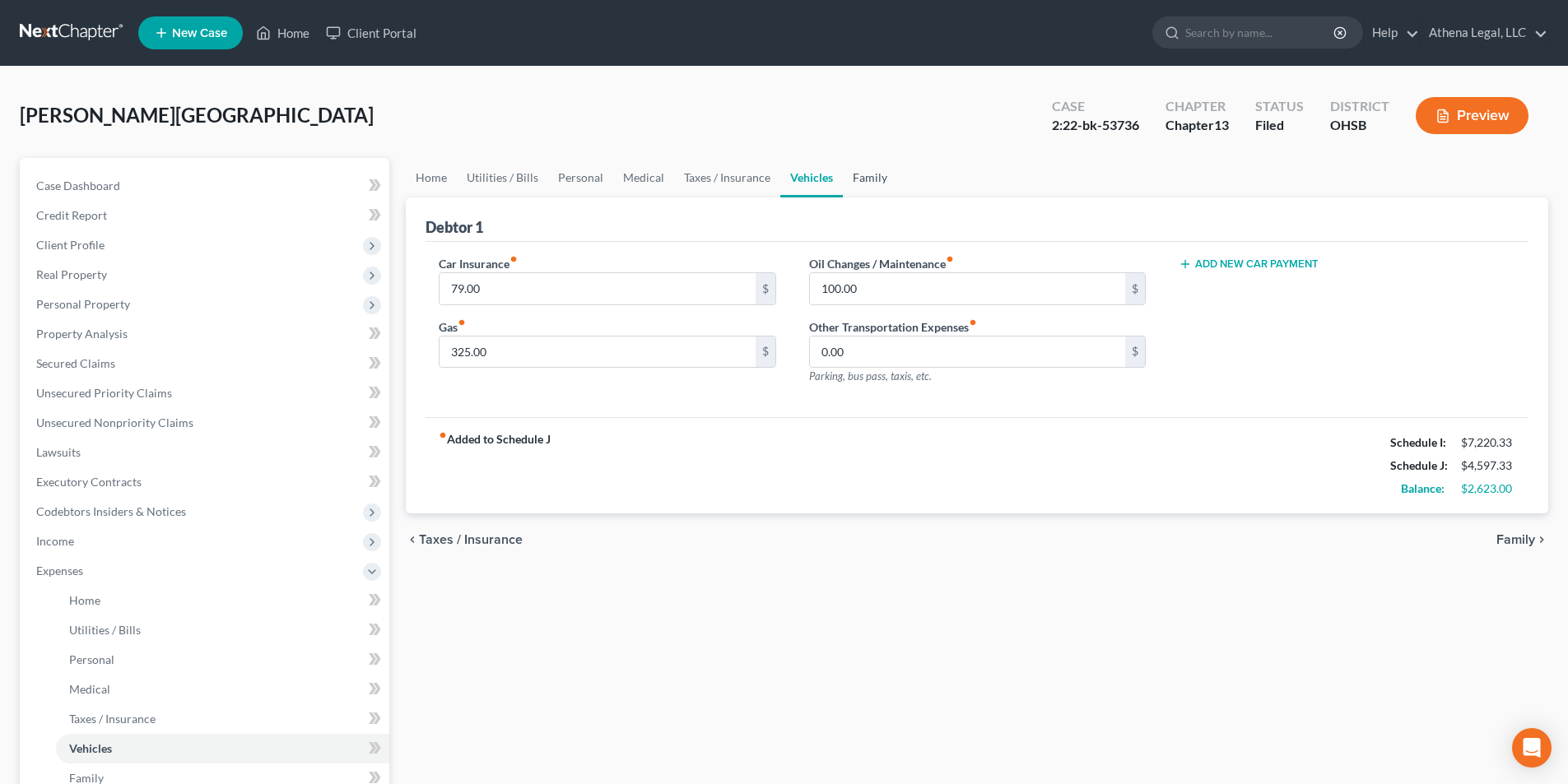
click at [880, 177] on link "Family" at bounding box center [870, 178] width 55 height 40
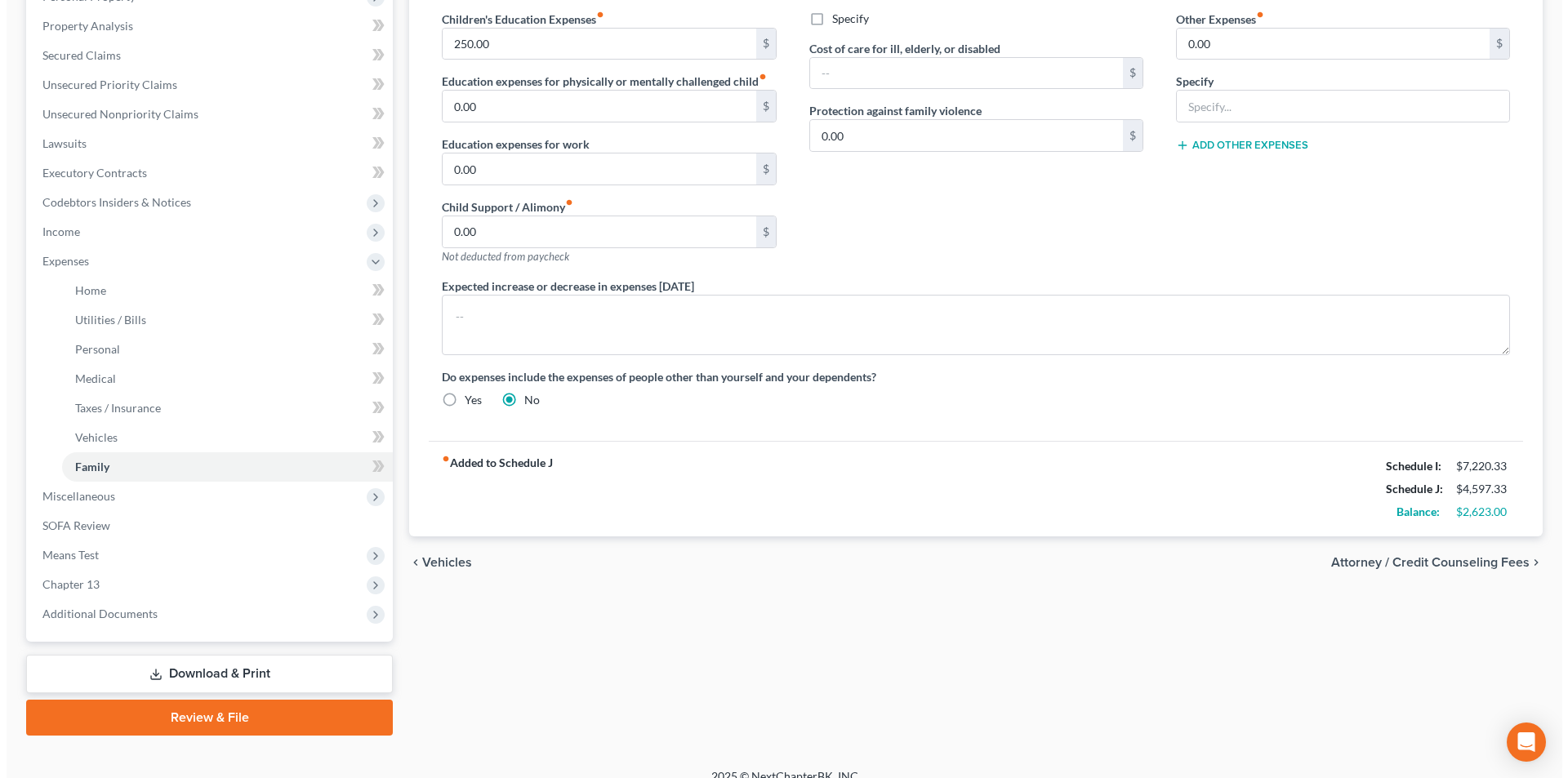
scroll to position [325, 0]
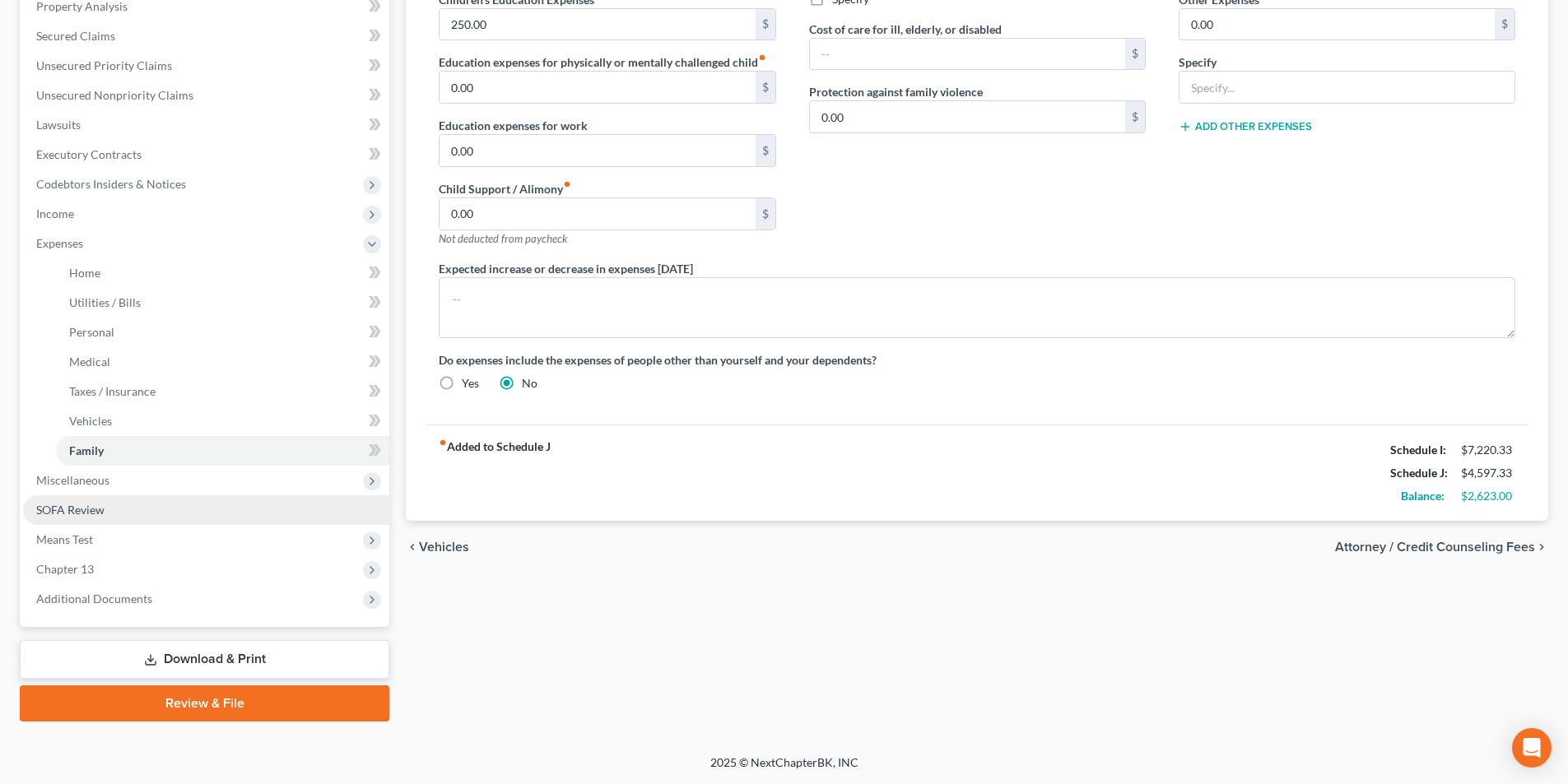
click at [65, 513] on span "SOFA Review" at bounding box center [70, 510] width 69 height 14
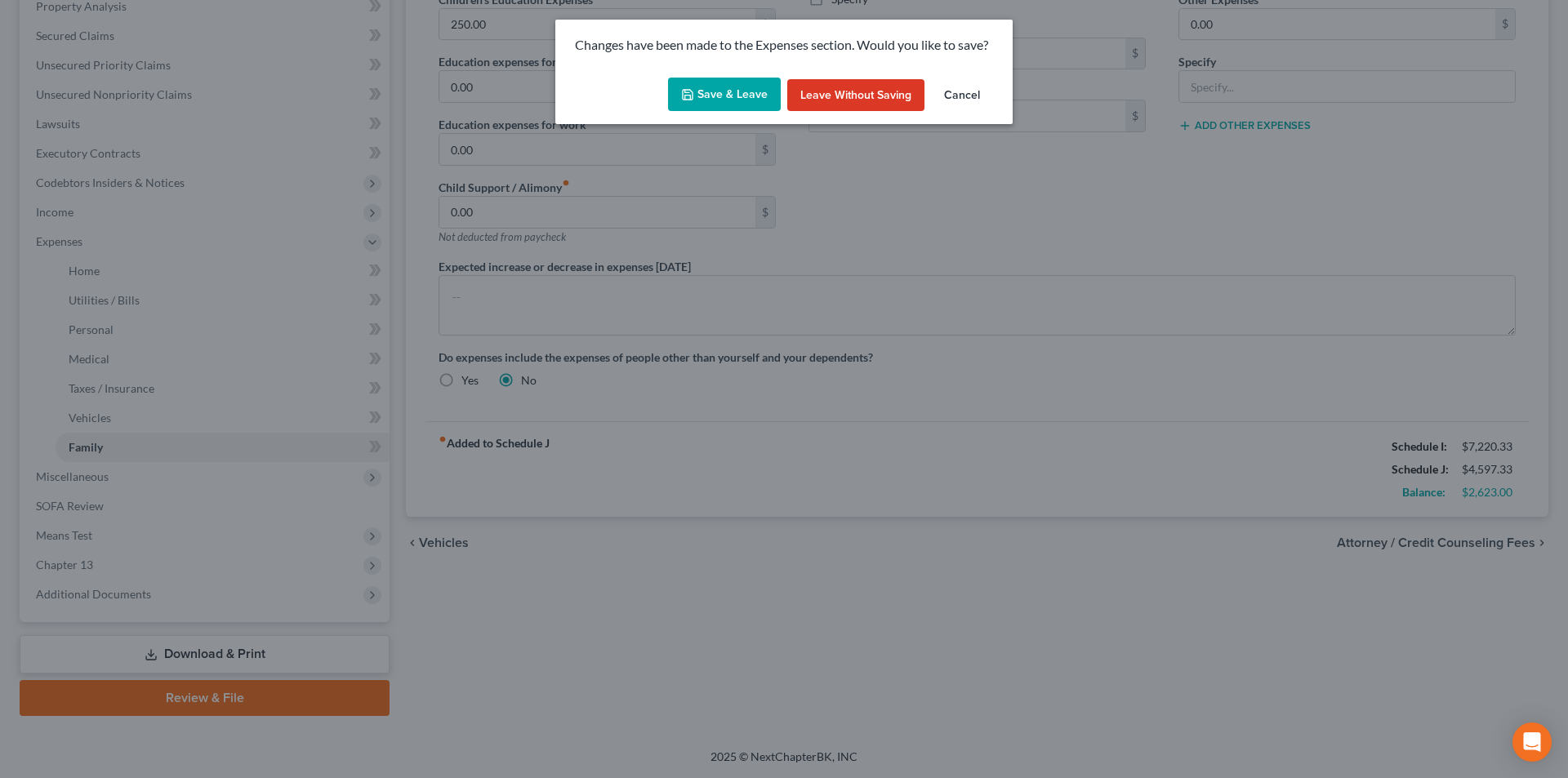
click at [706, 98] on button "Save & Leave" at bounding box center [724, 95] width 113 height 34
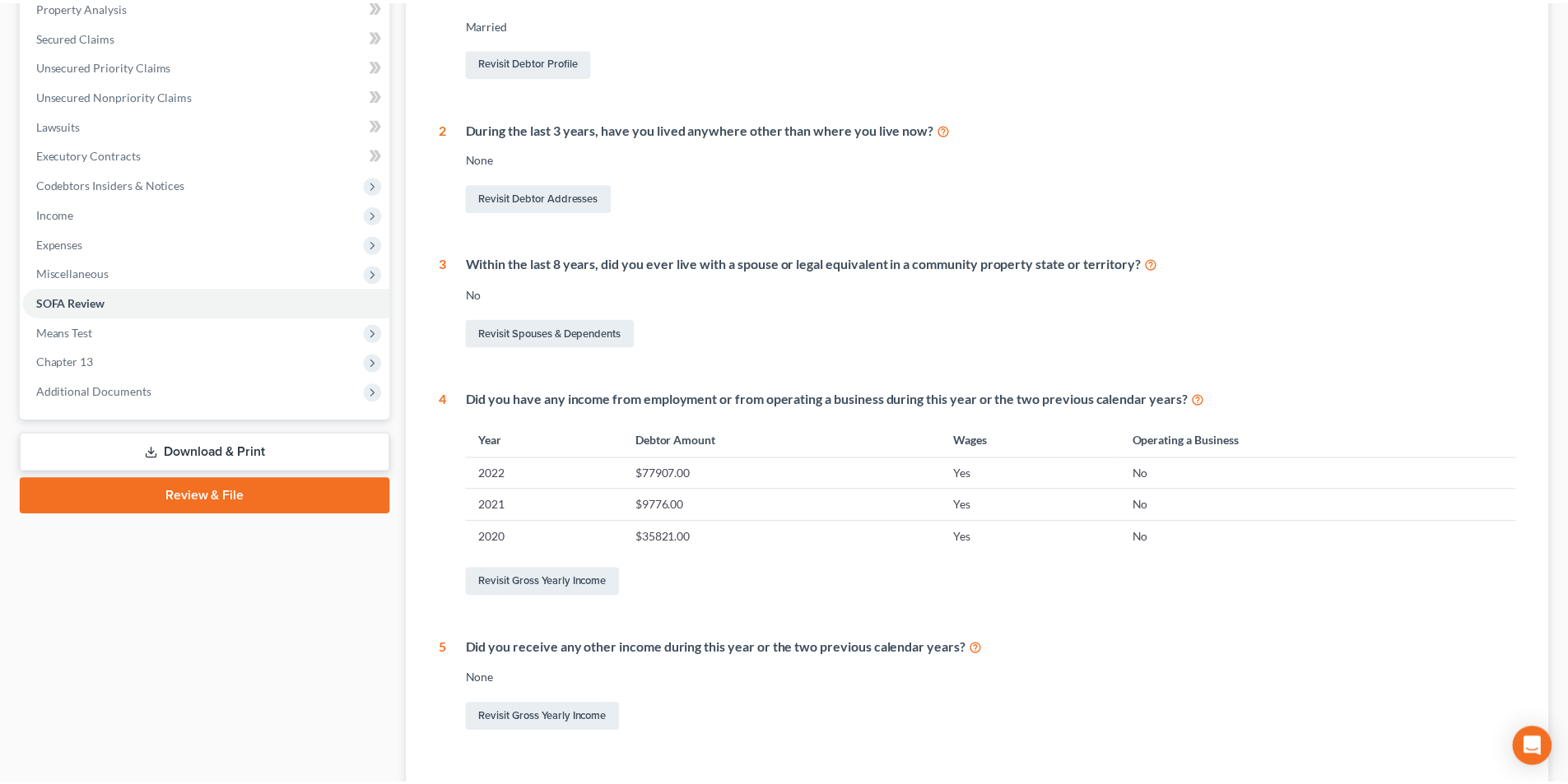
scroll to position [207, 0]
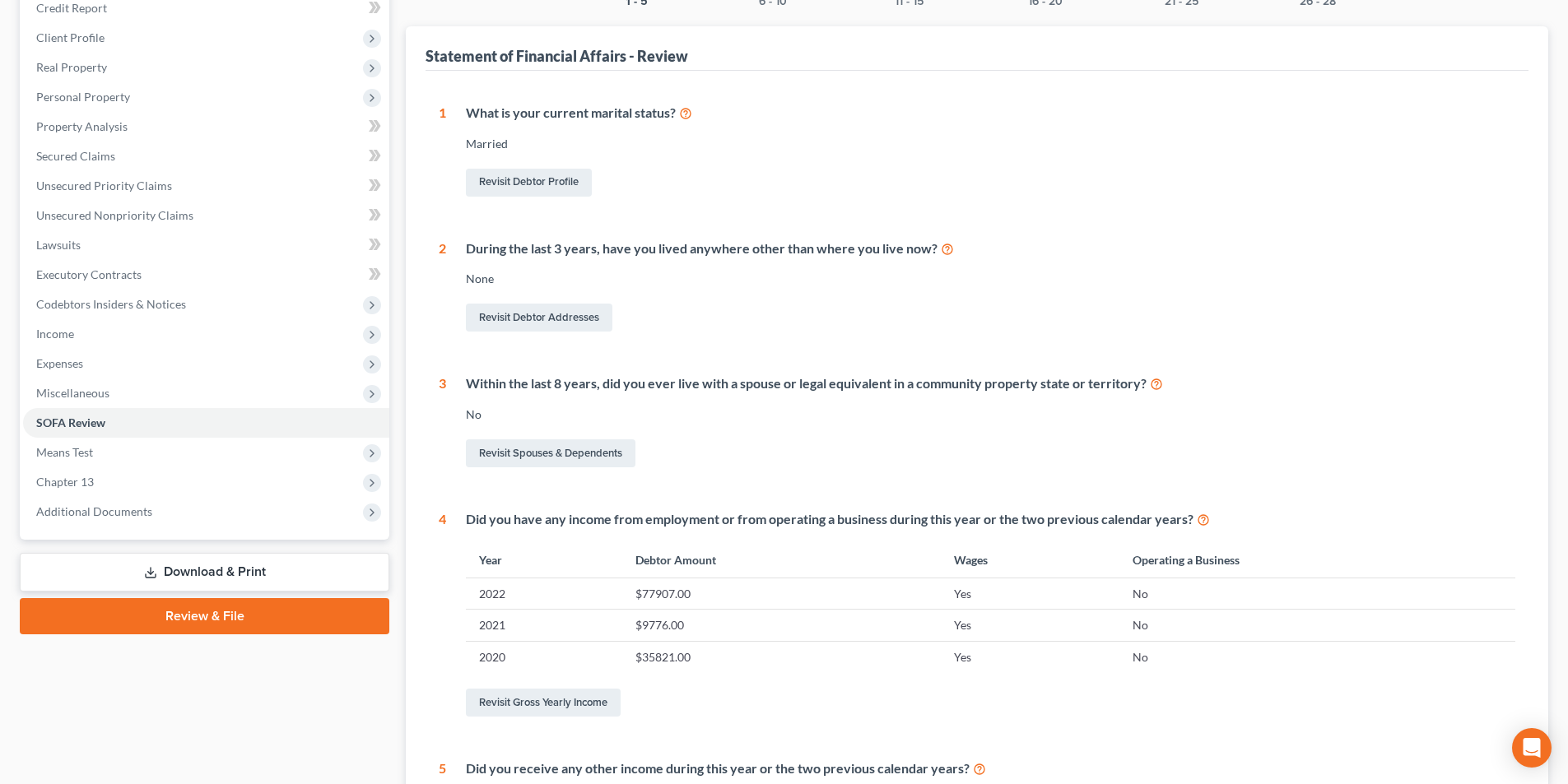
click at [239, 568] on link "Download & Print" at bounding box center [205, 572] width 369 height 39
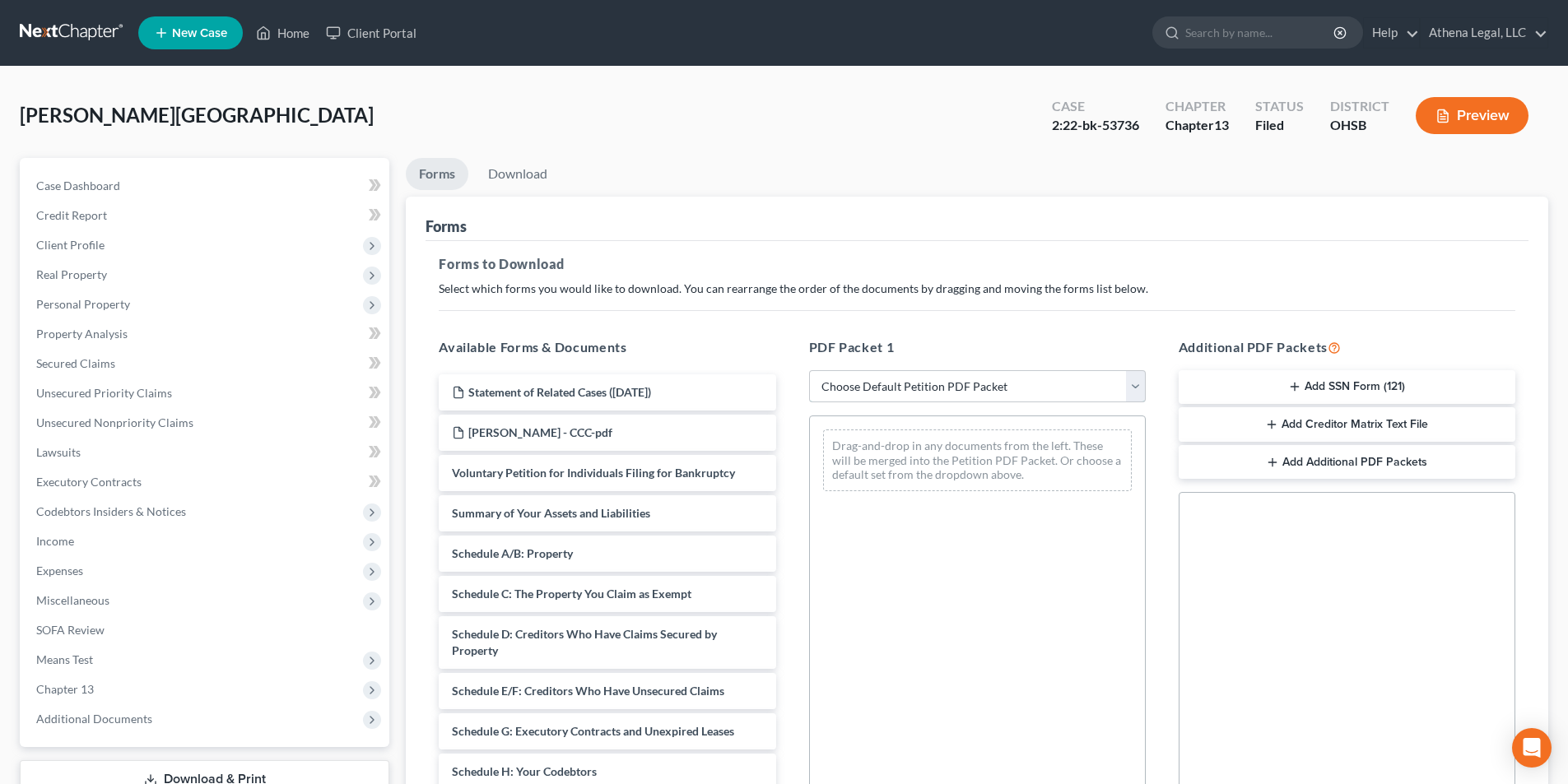
click at [840, 386] on select "Choose Default Petition PDF Packet Complete Bankruptcy Petition (all forms and …" at bounding box center [977, 387] width 336 height 33
select select "2"
click at [809, 370] on select "Choose Default Petition PDF Packet Complete Bankruptcy Petition (all forms and …" at bounding box center [977, 387] width 336 height 33
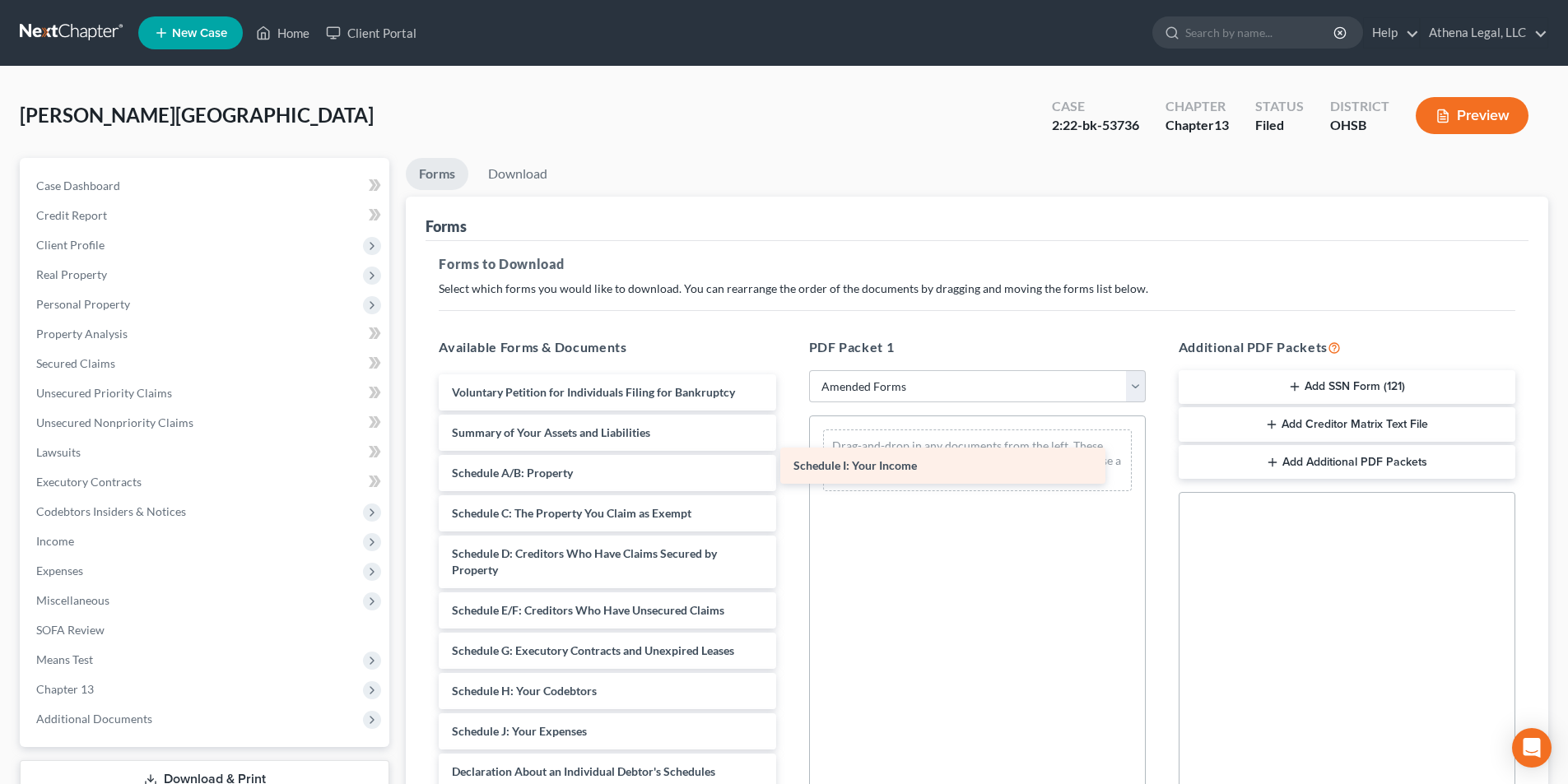
drag, startPoint x: 611, startPoint y: 722, endPoint x: 954, endPoint y: 455, distance: 434.7
click at [788, 455] on div "Schedule I: Your Income Voluntary Petition for Individuals Filing for Bankruptc…" at bounding box center [607, 720] width 363 height 690
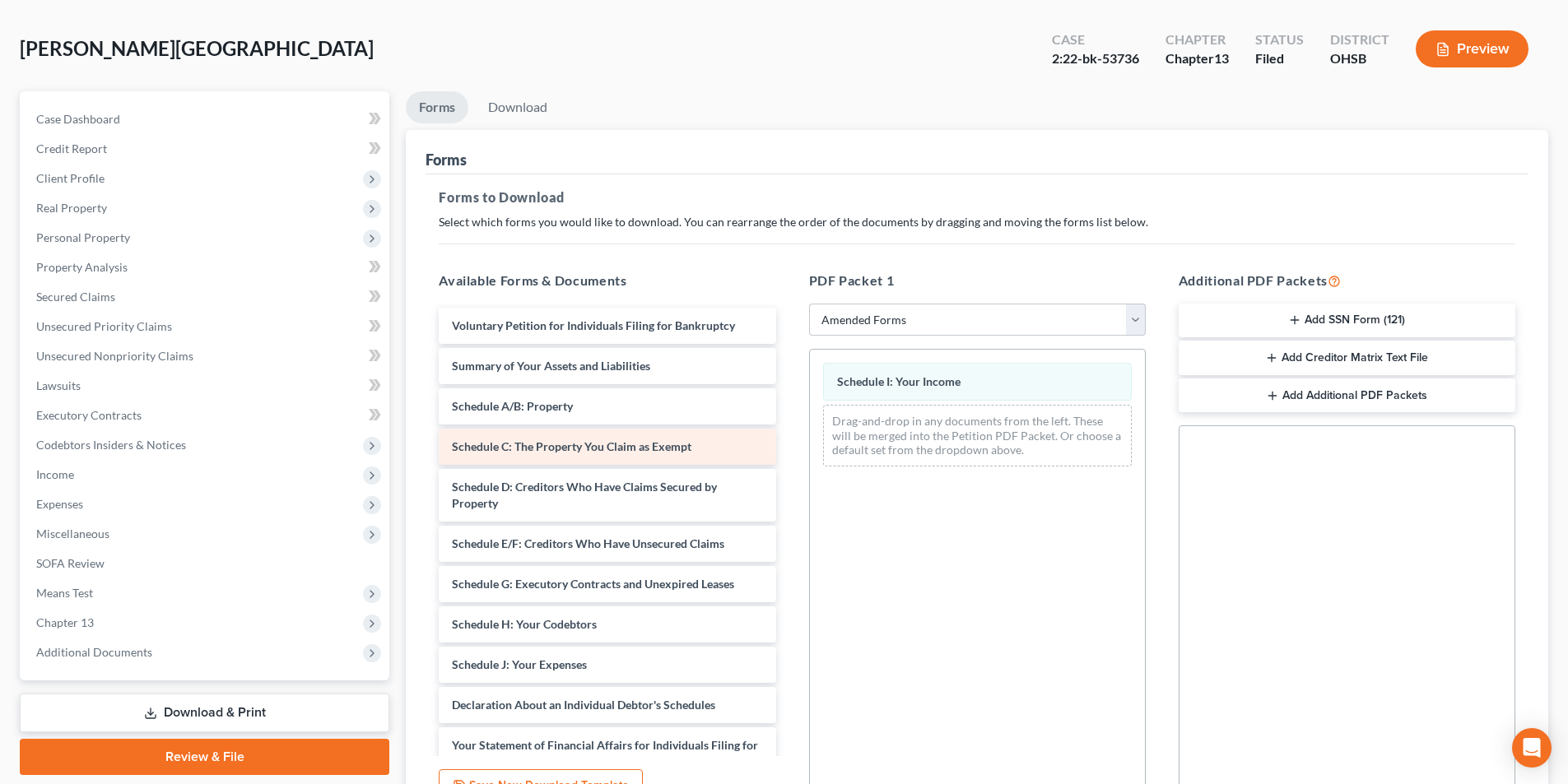
scroll to position [165, 0]
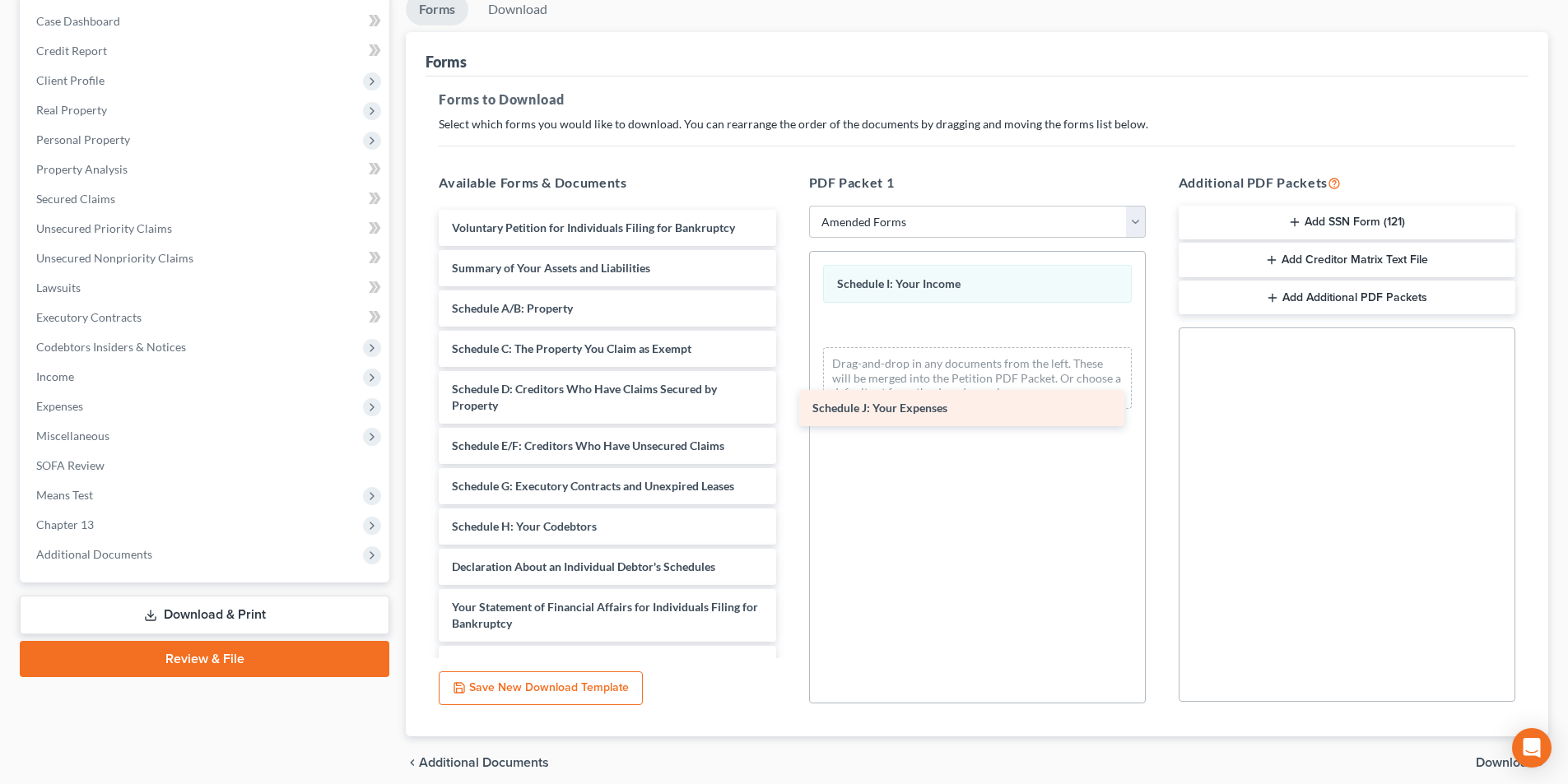
drag, startPoint x: 591, startPoint y: 569, endPoint x: 977, endPoint y: 389, distance: 425.9
click at [788, 389] on div "Schedule J: Your Expenses Voluntary Petition for Individuals Filing for Bankrup…" at bounding box center [607, 535] width 363 height 650
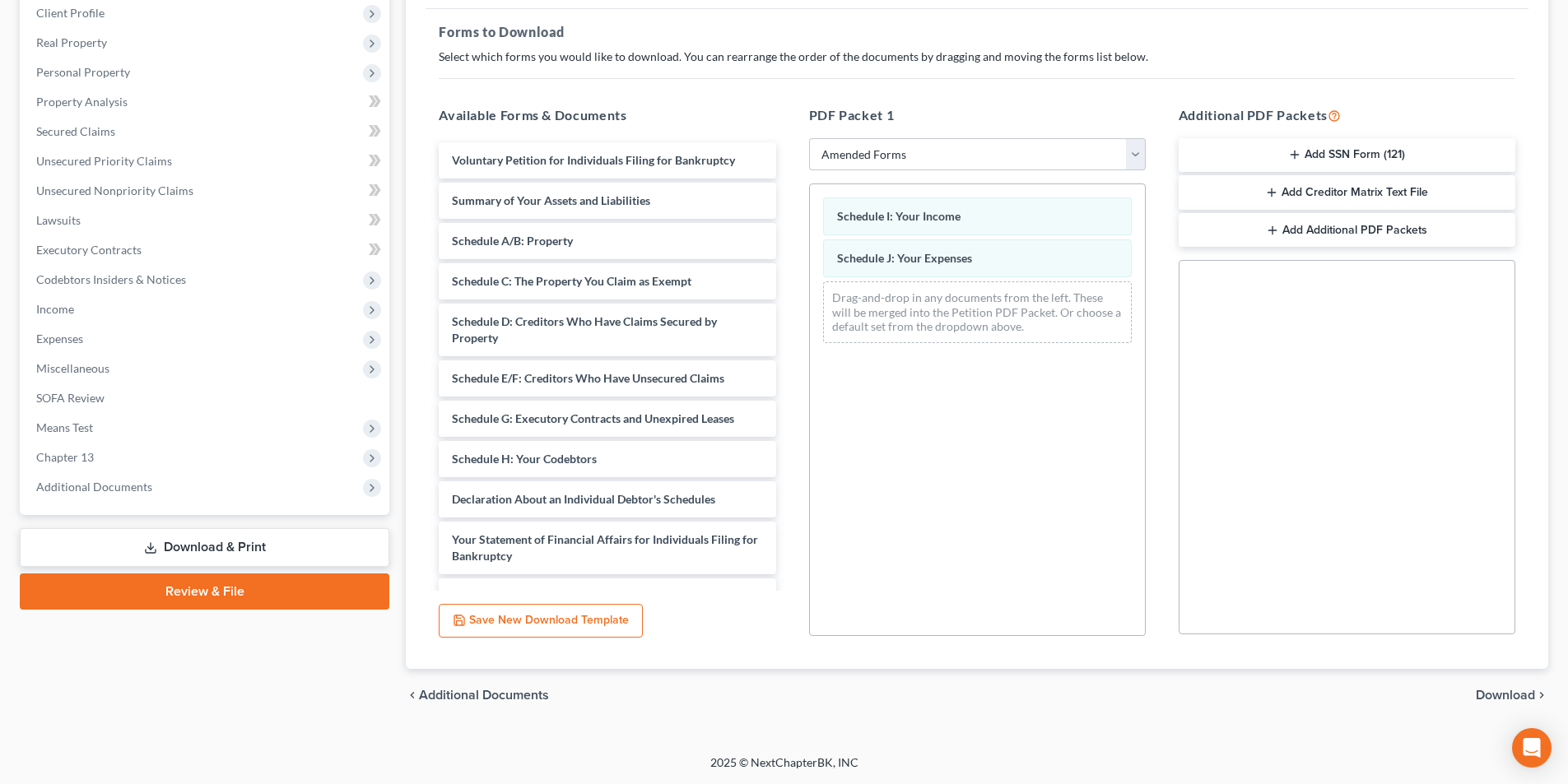
click at [1490, 693] on span "Download" at bounding box center [1506, 695] width 59 height 13
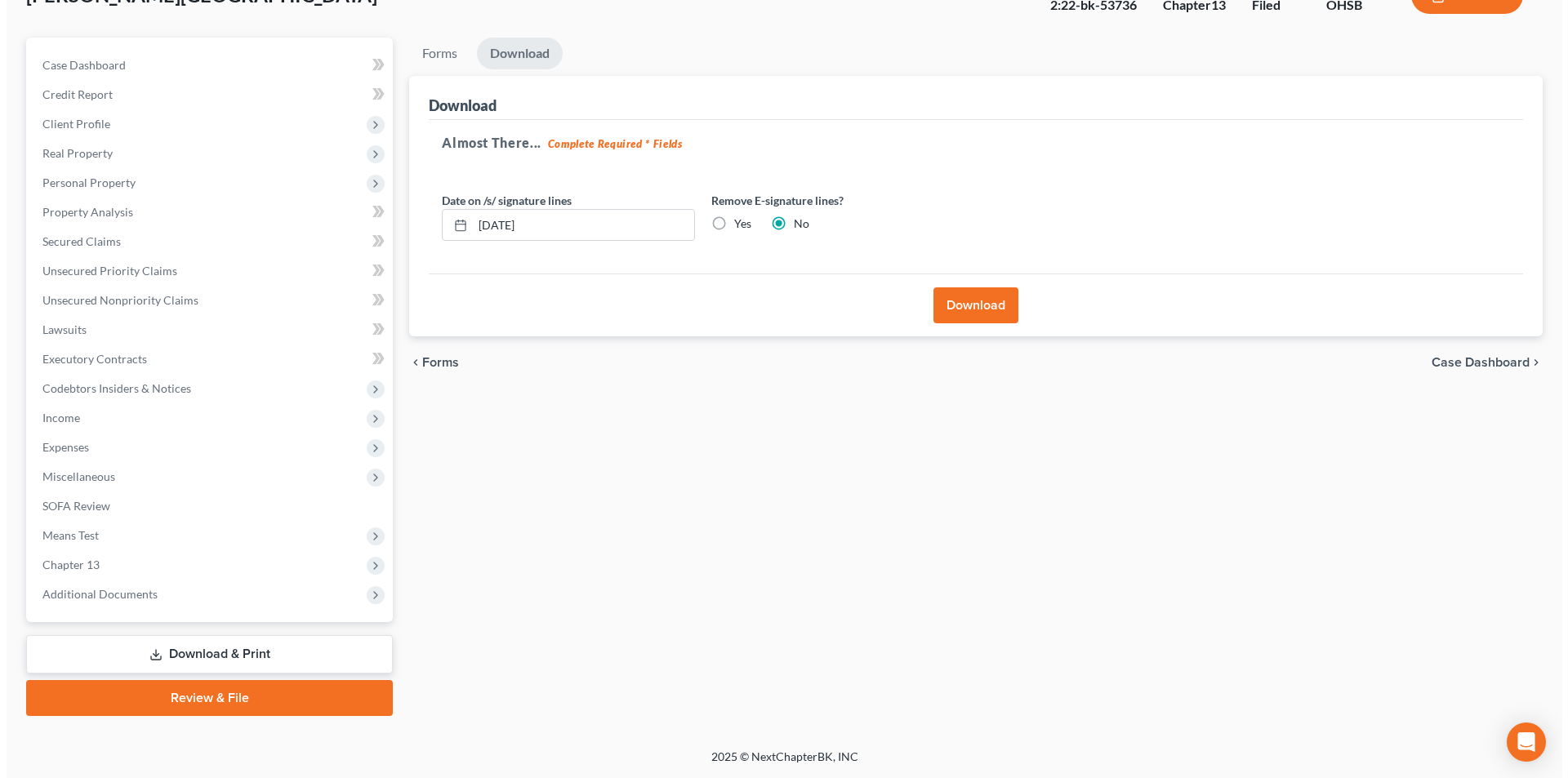
scroll to position [120, 0]
click at [960, 306] on button "Download" at bounding box center [969, 306] width 85 height 36
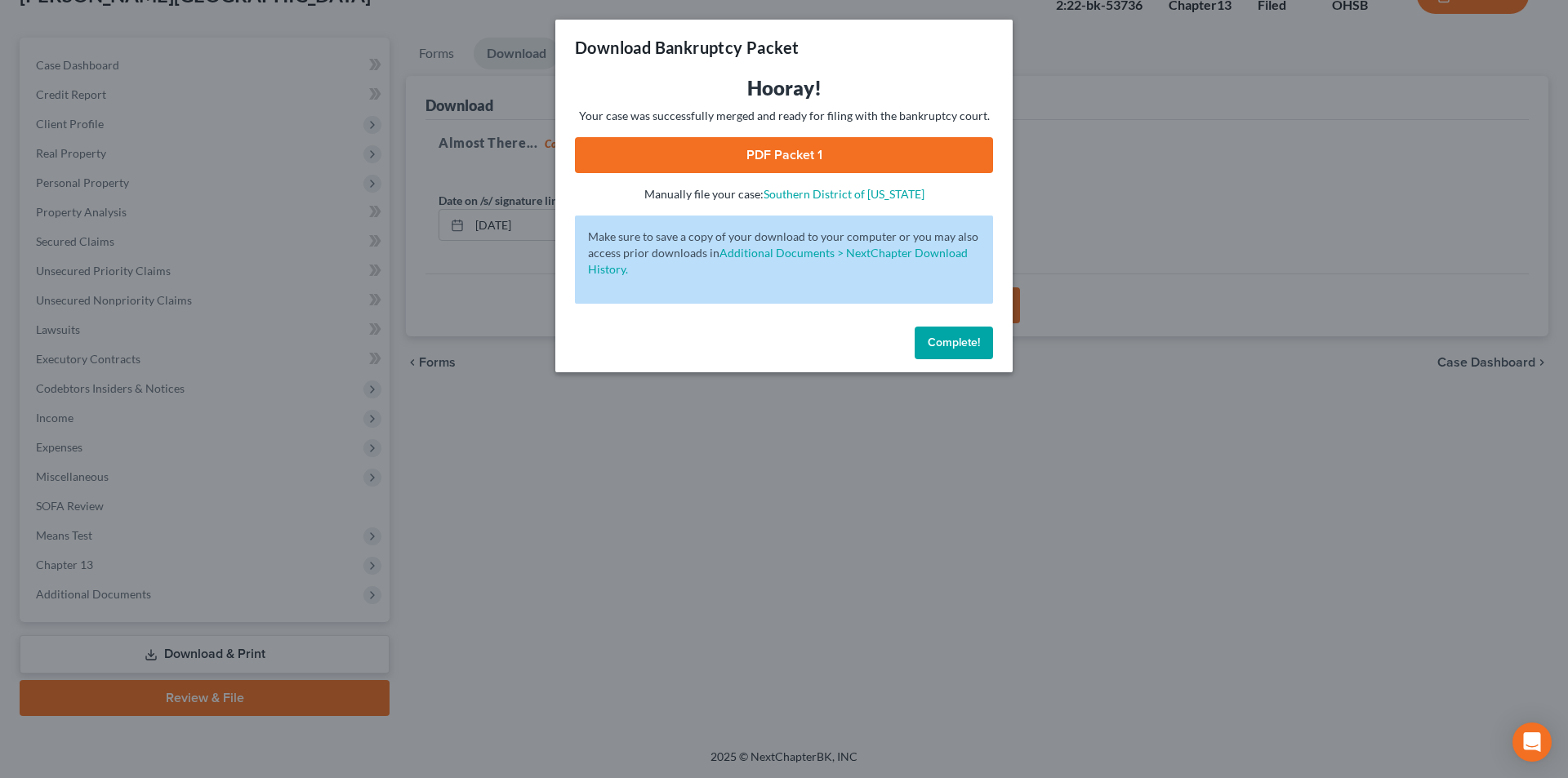
click at [778, 162] on link "PDF Packet 1" at bounding box center [784, 155] width 418 height 36
